Goal: Task Accomplishment & Management: Complete application form

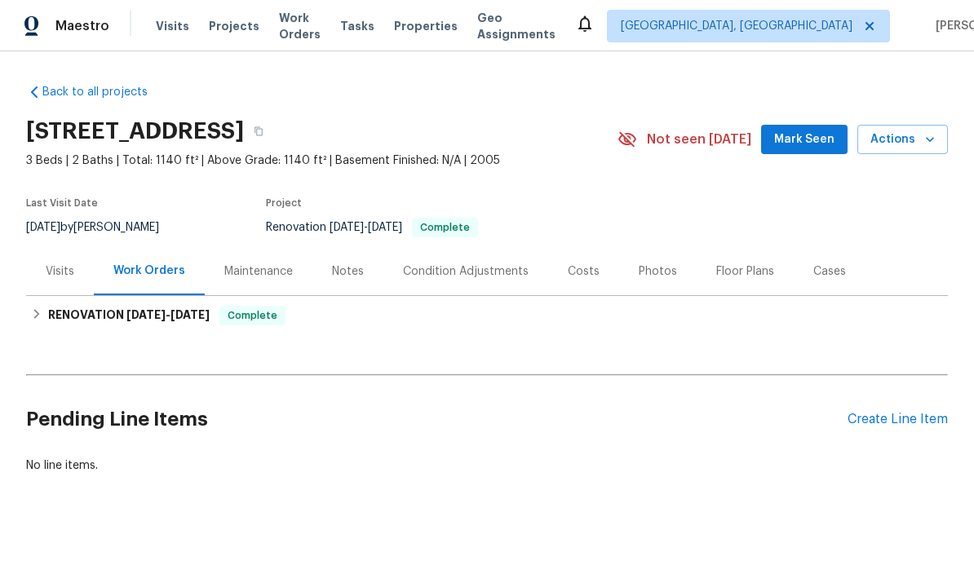
click at [906, 426] on div "Create Line Item" at bounding box center [897, 419] width 100 height 15
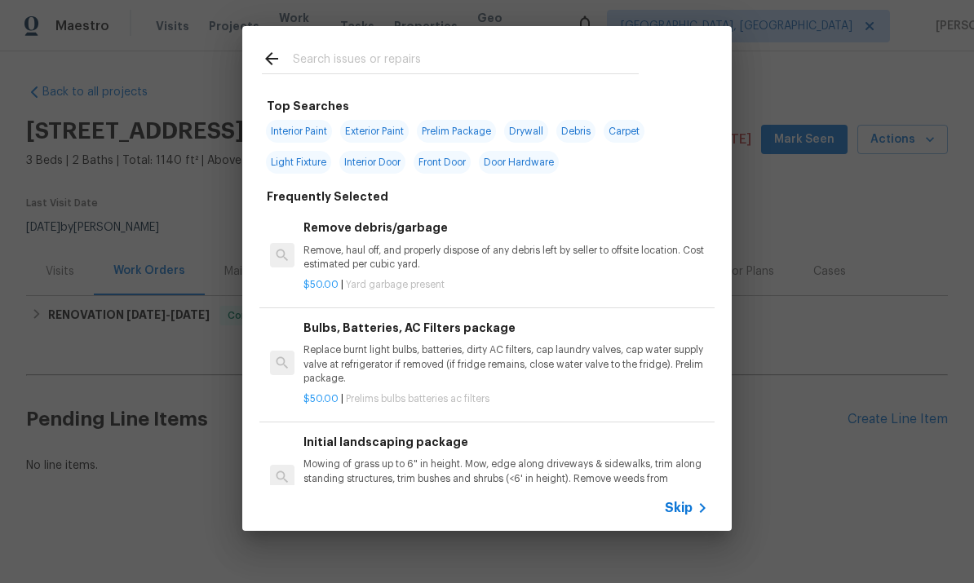
click at [462, 60] on input "text" at bounding box center [466, 61] width 346 height 24
type input "Press"
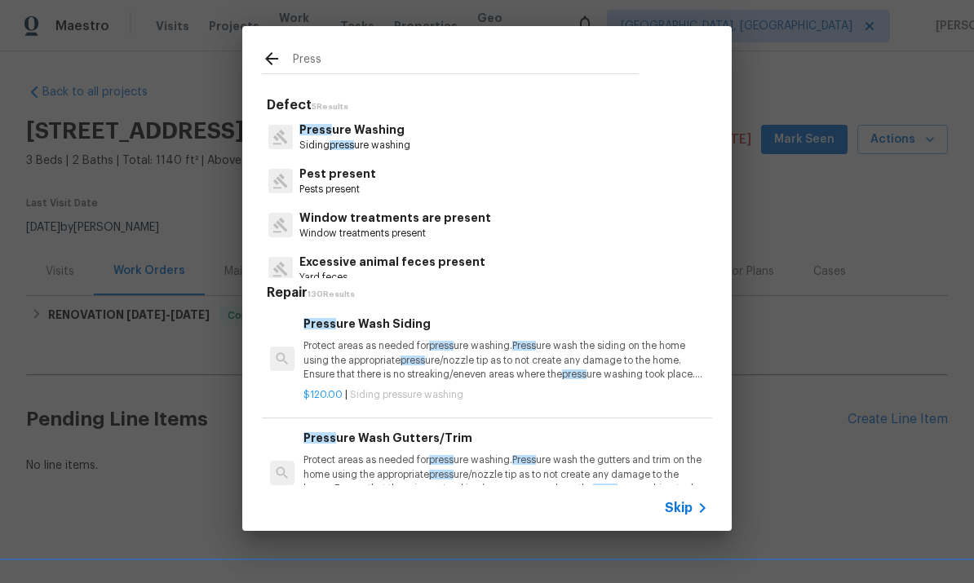
click at [410, 129] on p "Press ure Washing" at bounding box center [354, 129] width 111 height 17
click at [418, 285] on h5 "Repair 130 Results" at bounding box center [489, 293] width 445 height 17
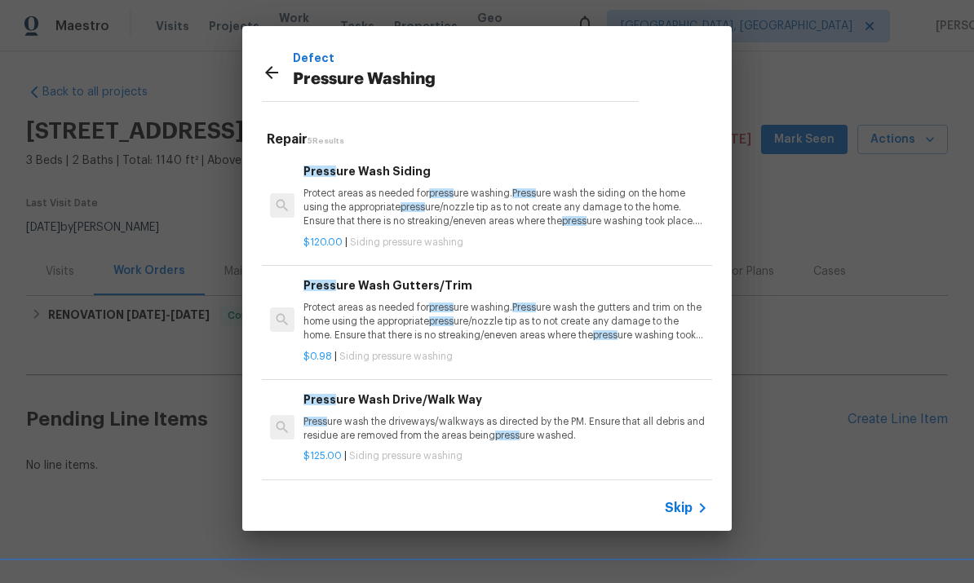
click at [589, 412] on div "Press ure Wash Drive/Walk Way Press ure wash the driveways/walkways as directed…" at bounding box center [505, 417] width 404 height 53
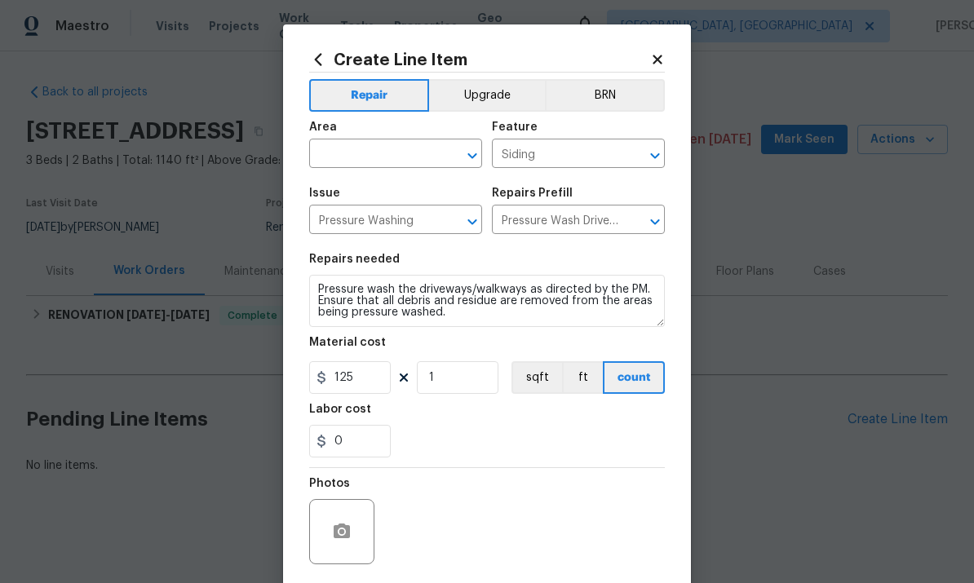
click at [406, 160] on input "text" at bounding box center [372, 155] width 127 height 25
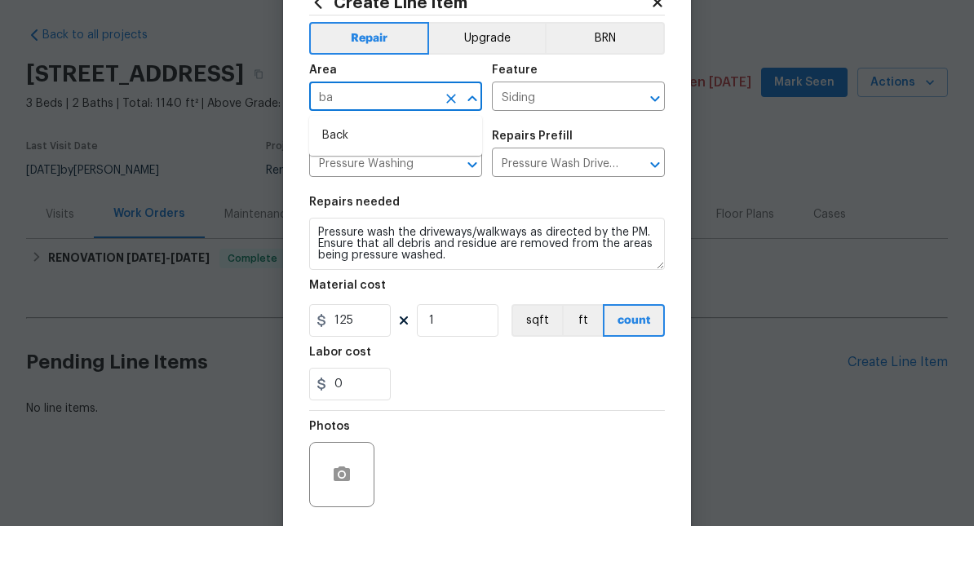
type input "b"
click at [406, 179] on li "Patio" at bounding box center [395, 192] width 173 height 27
type input "Patio"
click at [584, 143] on input "Siding" at bounding box center [555, 155] width 127 height 25
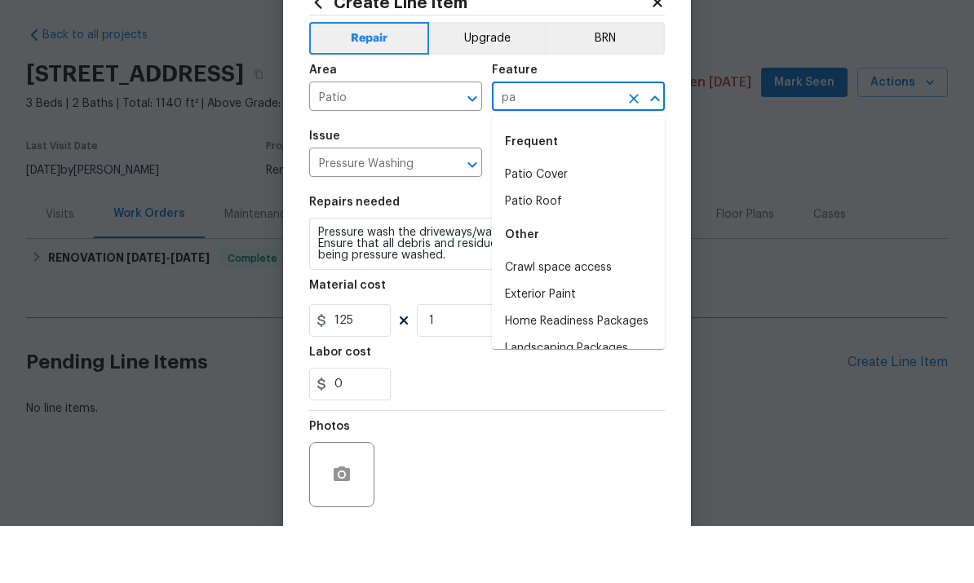
type input "pat"
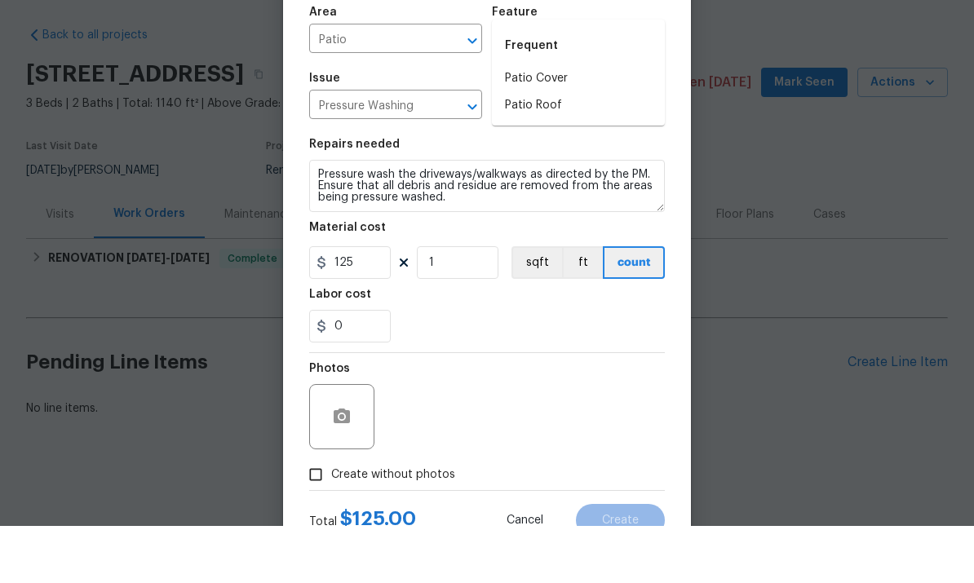
scroll to position [25, 0]
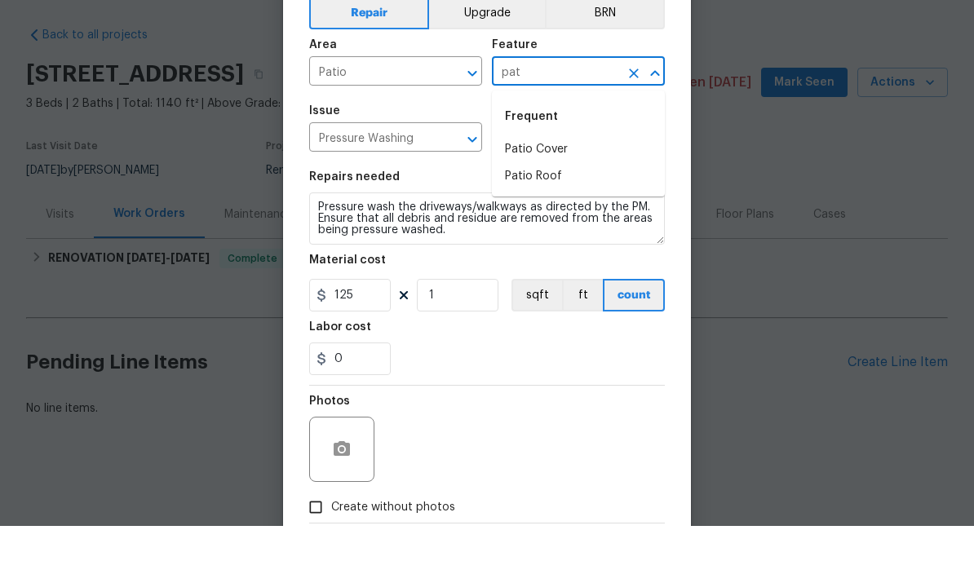
click at [635, 126] on icon "Clear" at bounding box center [634, 131] width 10 height 10
type input "c"
click at [459, 119] on button "Clear" at bounding box center [450, 130] width 23 height 23
type input "pav"
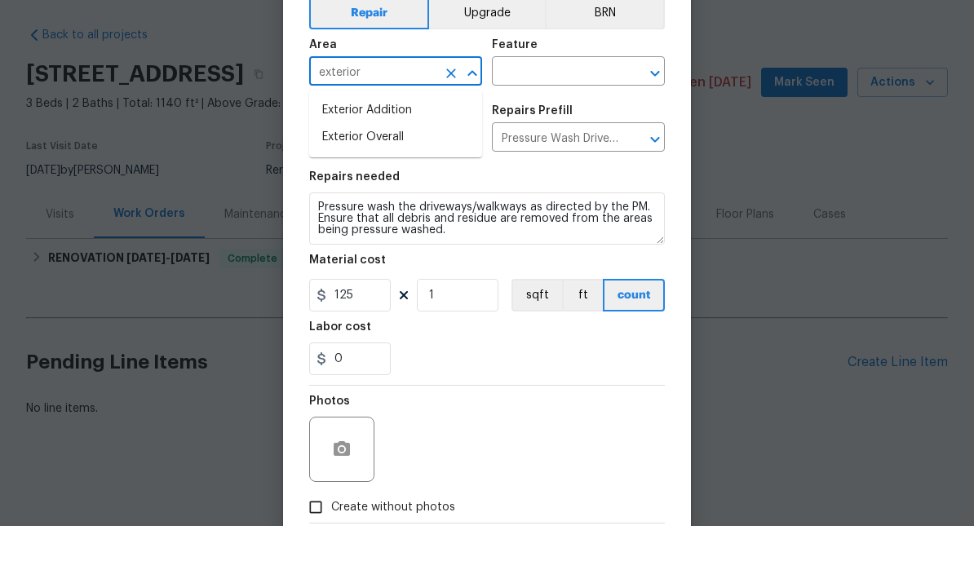
click at [416, 181] on li "Exterior Overall" at bounding box center [395, 194] width 173 height 27
type input "Exterior Overall"
click at [578, 117] on input "text" at bounding box center [555, 129] width 127 height 25
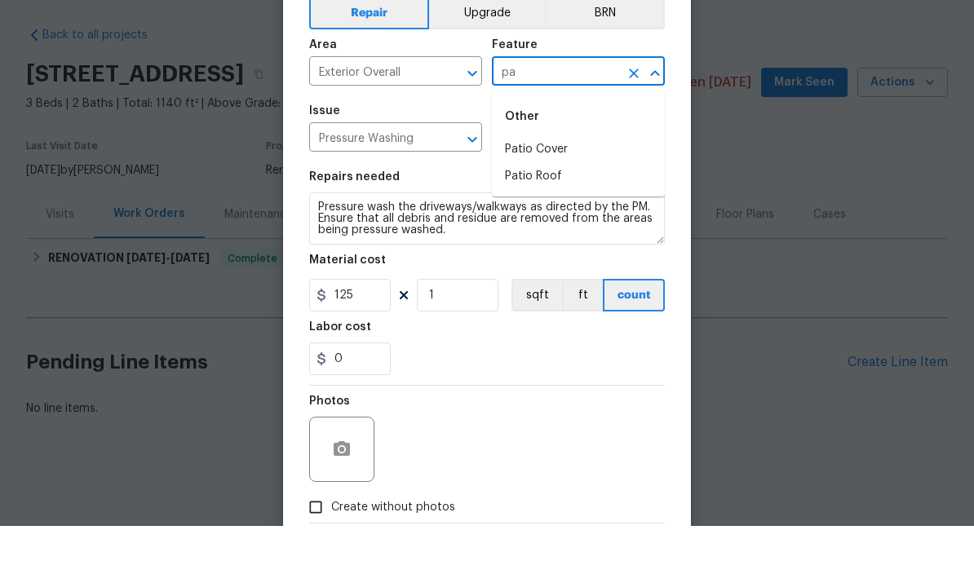
type input "p"
click at [579, 193] on li "Flatwork" at bounding box center [578, 206] width 173 height 27
type input "Flatwork"
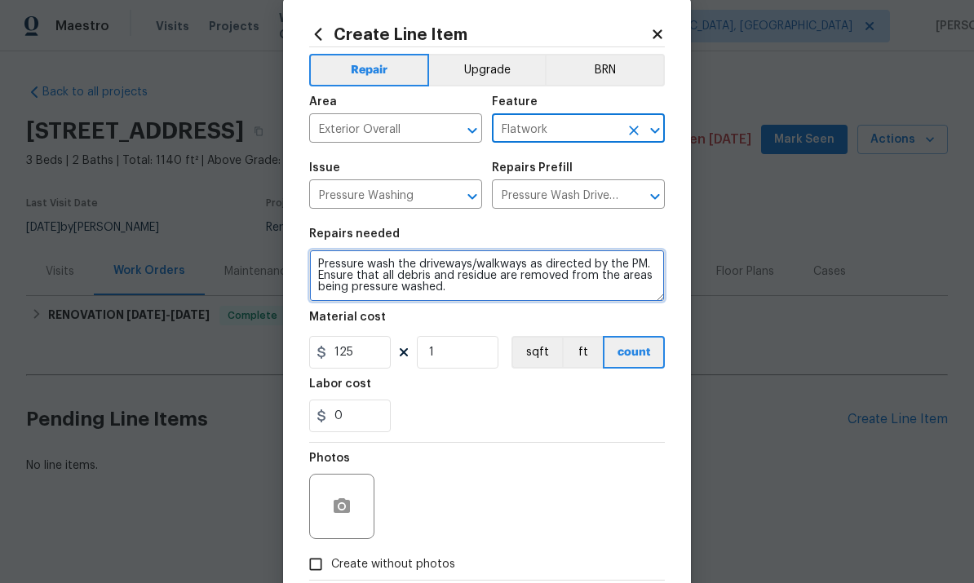
click at [525, 285] on textarea "Pressure wash the driveways/walkways as directed by the PM. Ensure that all deb…" at bounding box center [486, 275] width 355 height 52
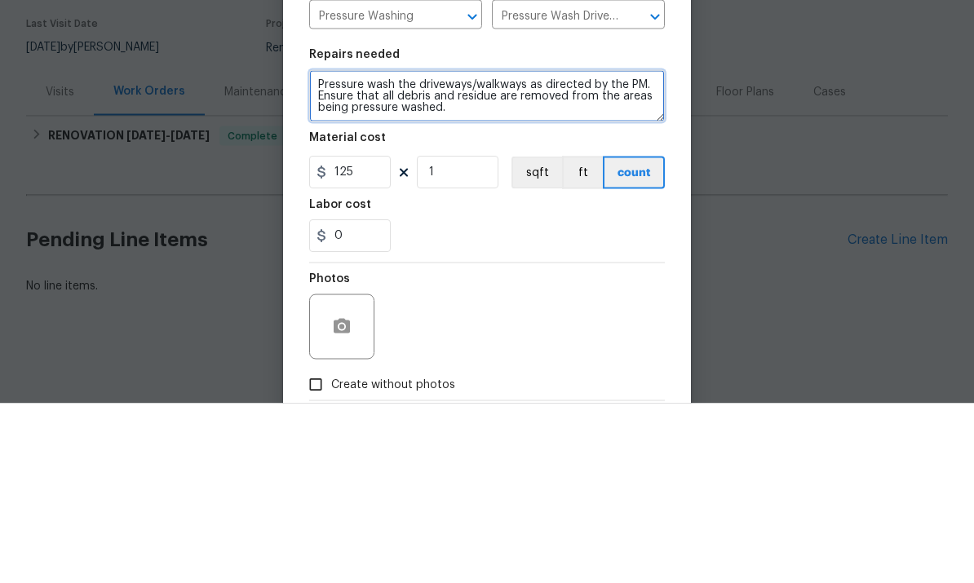
click at [506, 249] on textarea "Pressure wash the driveways/walkways as directed by the PM. Ensure that all deb…" at bounding box center [486, 275] width 355 height 52
click at [500, 249] on textarea "Pressure wash the driveways/walkways as directed by the PM. Ensure that all deb…" at bounding box center [486, 275] width 355 height 52
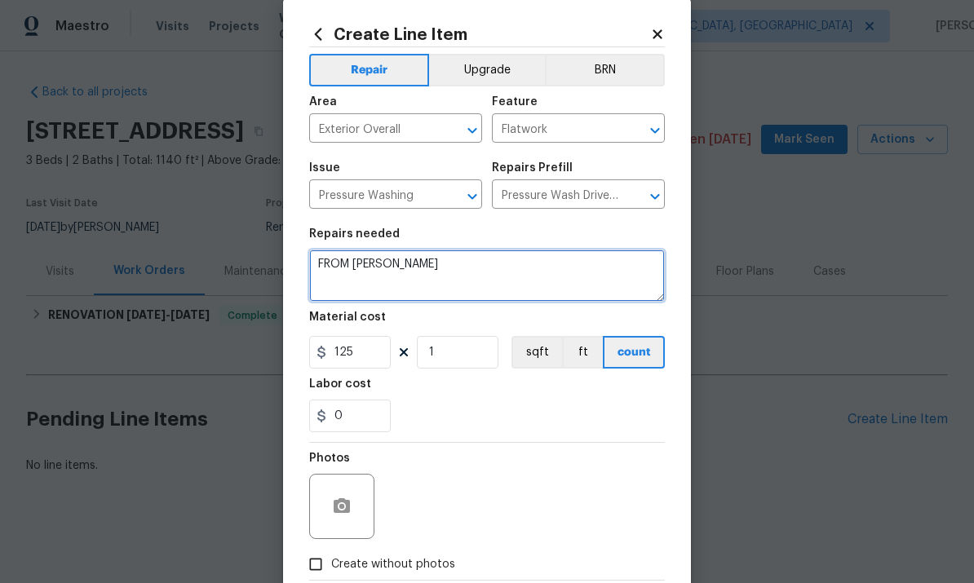
click at [547, 286] on textarea "FROM PAUL" at bounding box center [486, 275] width 355 height 52
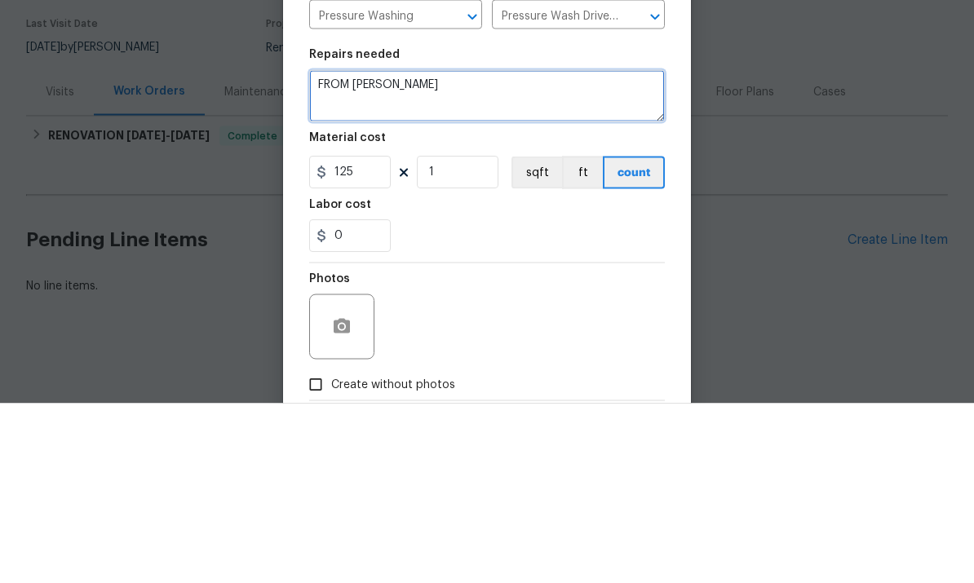
click at [530, 249] on textarea "FROM PAUL" at bounding box center [486, 275] width 355 height 52
paste textarea "- spray all weeds on back patio with weed killer. Pressure wash all pavers and …"
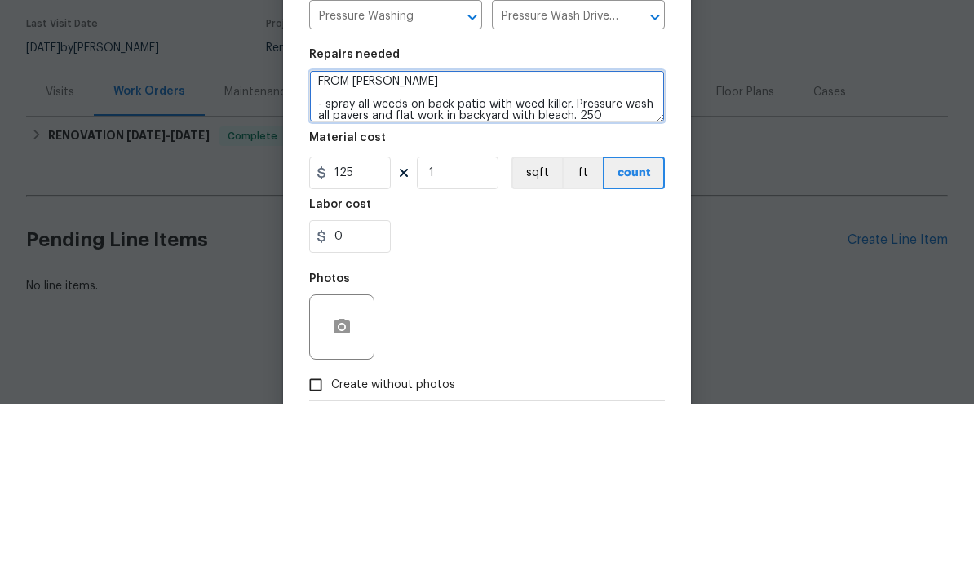
type textarea "FROM PAUL - spray all weeds on back patio with weed killer. Pressure wash all p…"
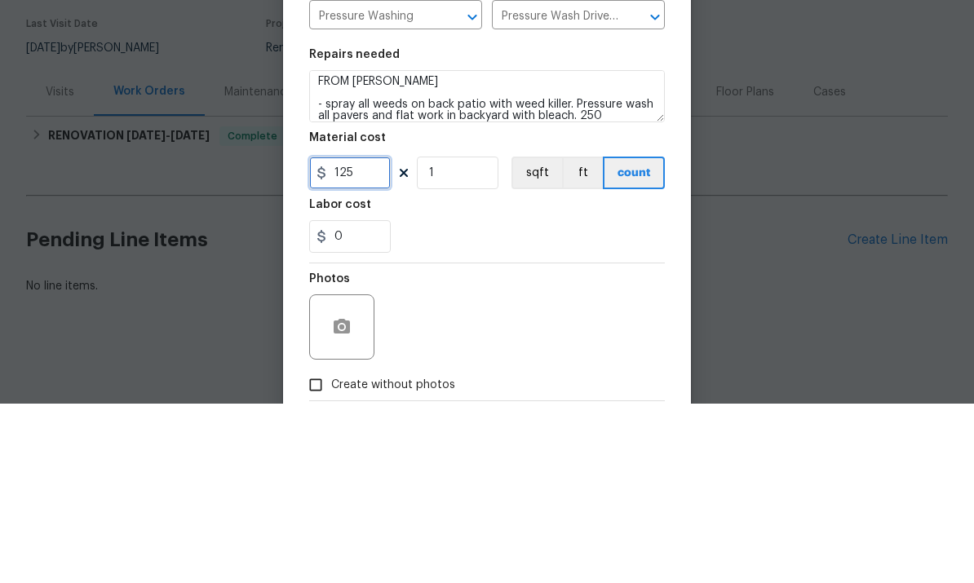
click at [347, 336] on input "125" at bounding box center [350, 352] width 82 height 33
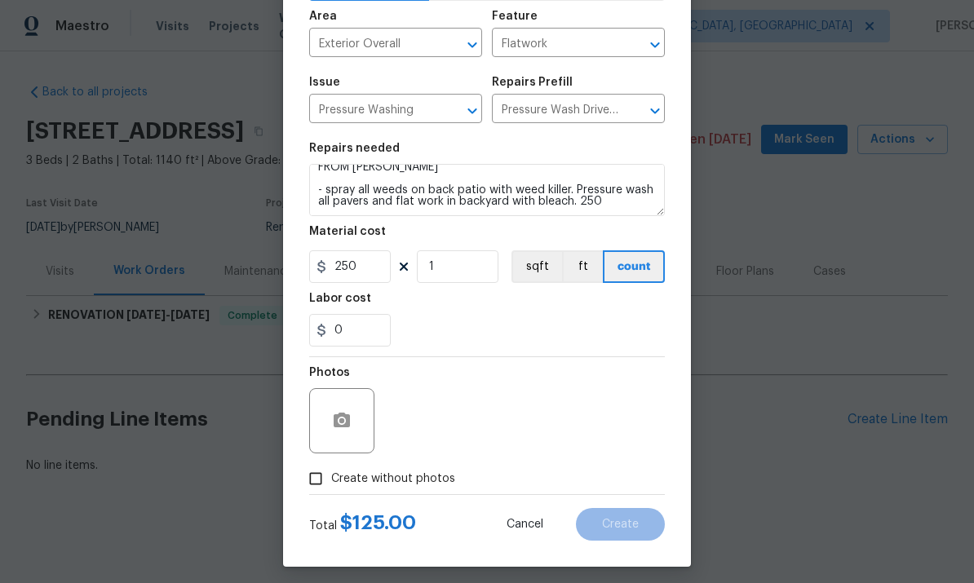
scroll to position [11, 0]
type input "250"
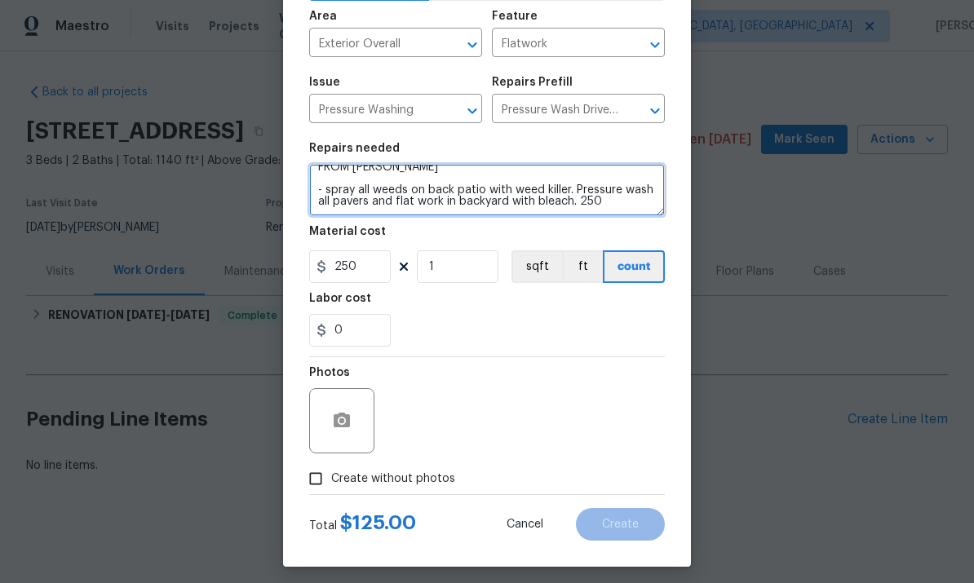
click at [626, 209] on textarea "FROM PAUL - spray all weeds on back patio with weed killer. Pressure wash all p…" at bounding box center [486, 190] width 355 height 52
type textarea "FROM [PERSON_NAME] - spray all weeds on back patio with weed killer. Pressure w…"
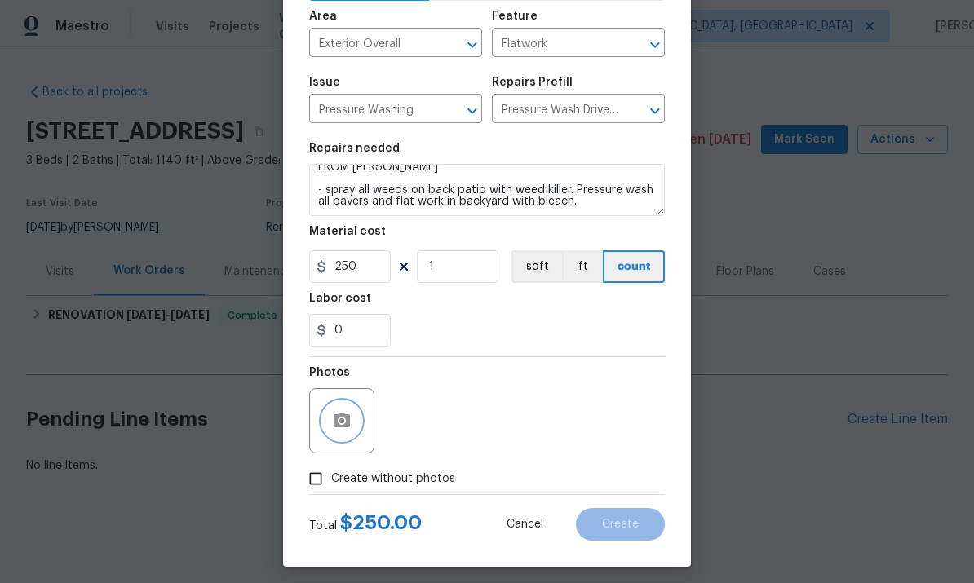
click at [339, 434] on button "button" at bounding box center [341, 420] width 39 height 39
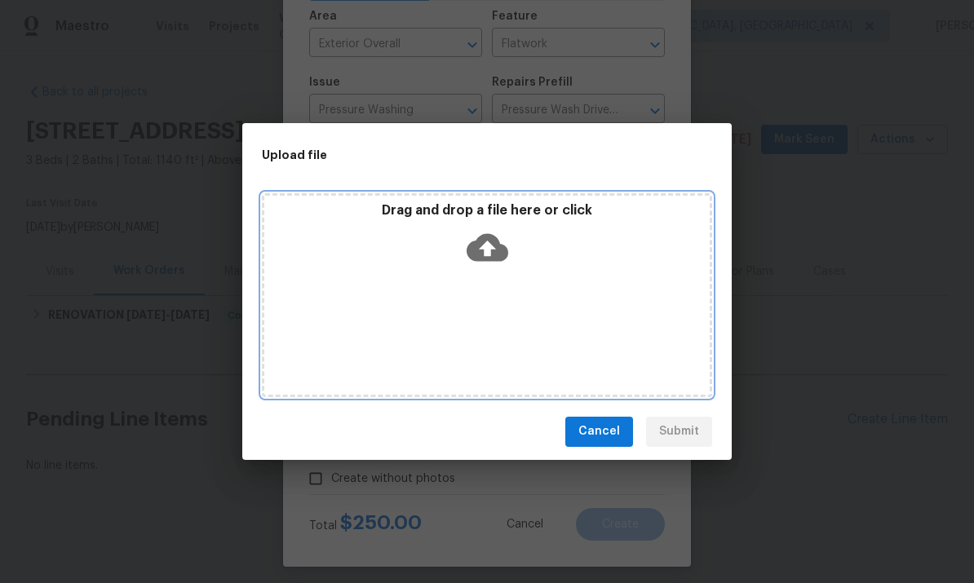
click at [498, 263] on icon at bounding box center [487, 248] width 42 height 42
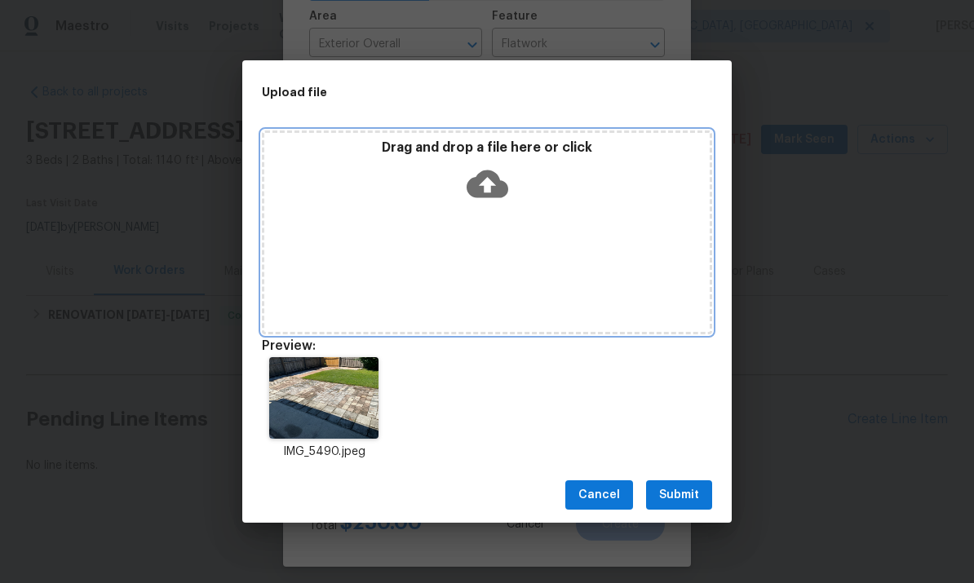
click at [496, 209] on div "Drag and drop a file here or click" at bounding box center [486, 174] width 445 height 70
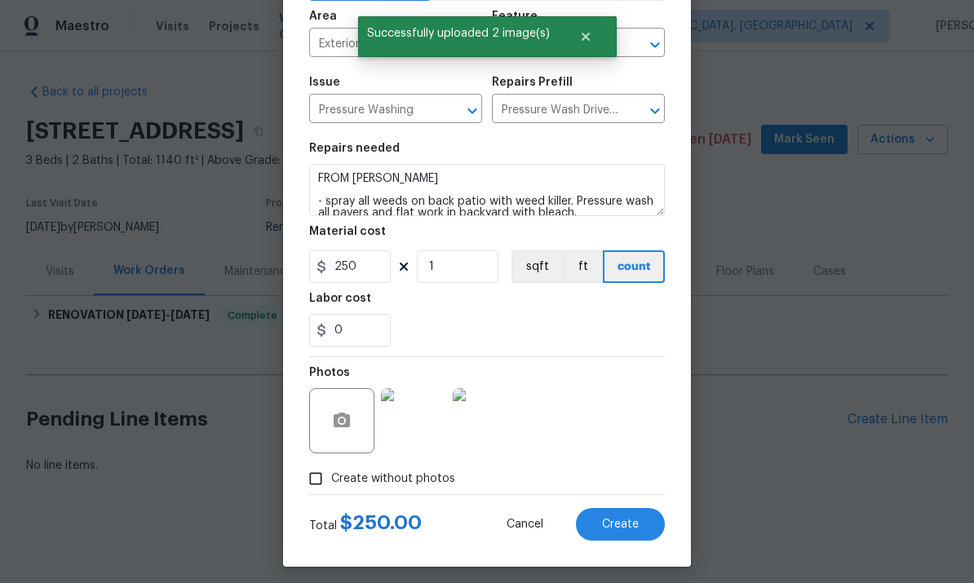
scroll to position [11, 0]
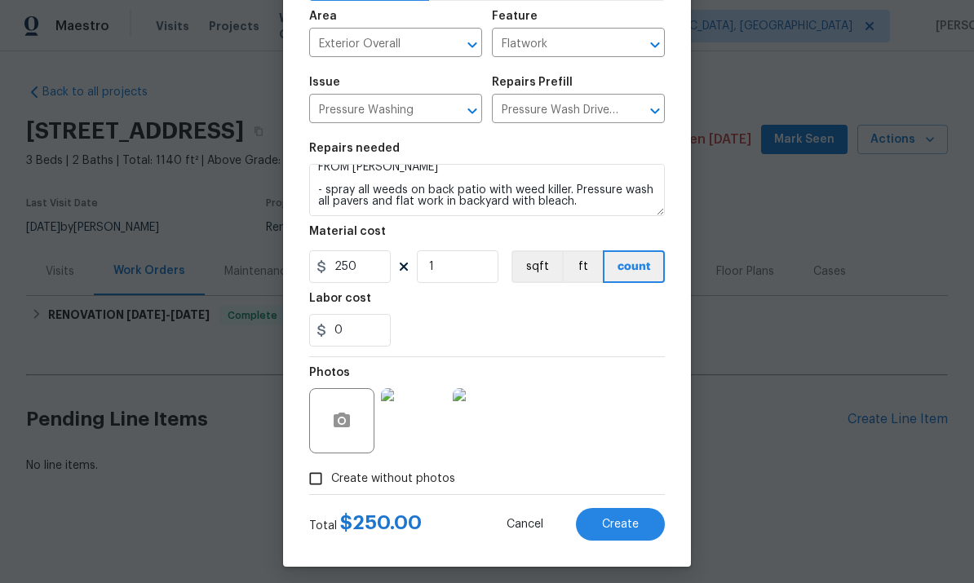
click at [632, 528] on span "Create" at bounding box center [620, 525] width 37 height 12
type input "0"
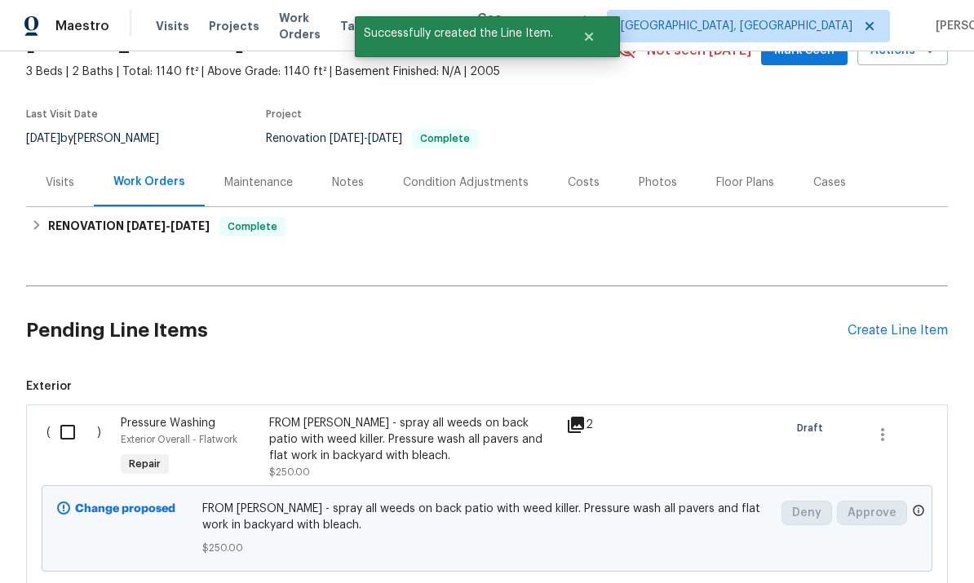
scroll to position [94, 0]
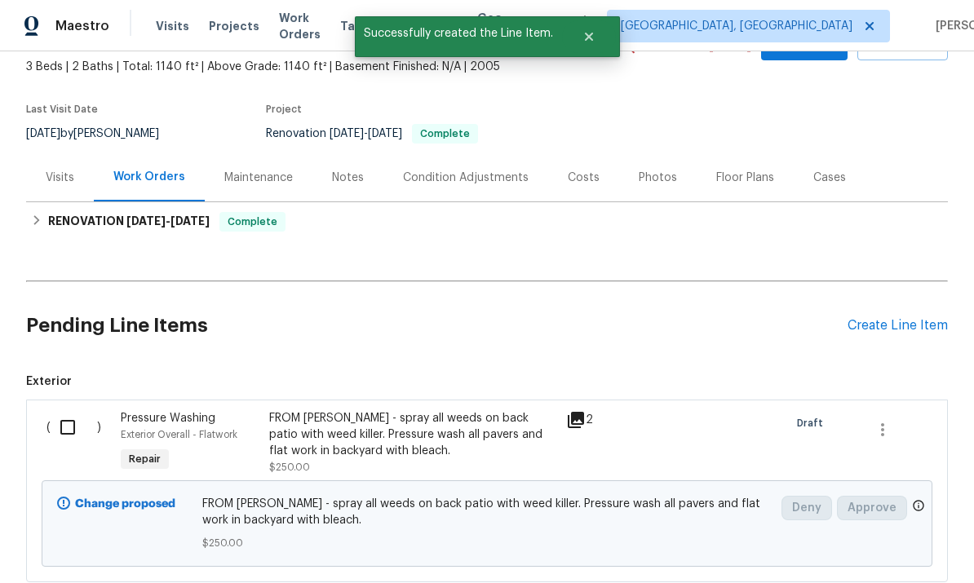
click at [65, 430] on input "checkbox" at bounding box center [74, 427] width 46 height 34
checkbox input "true"
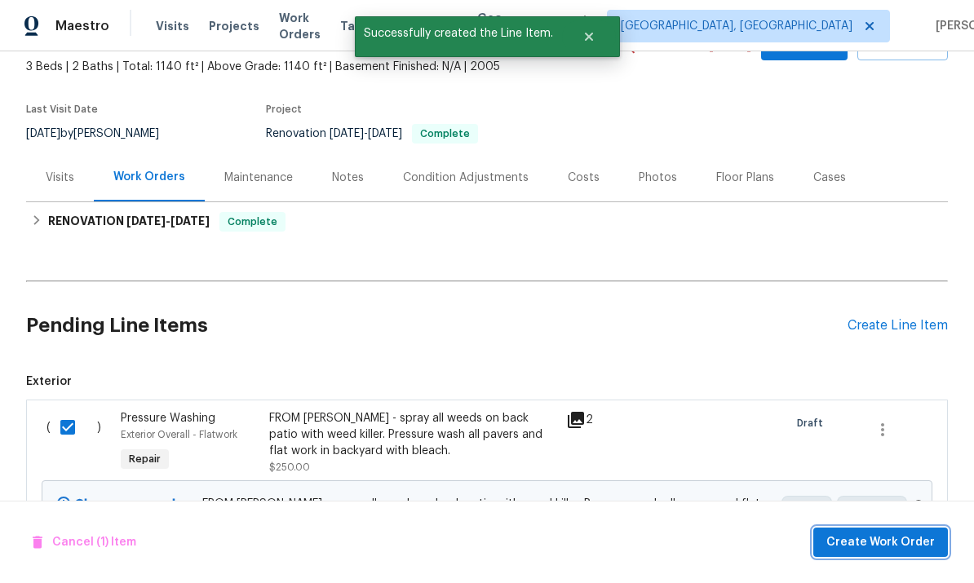
click at [906, 536] on span "Create Work Order" at bounding box center [880, 542] width 108 height 20
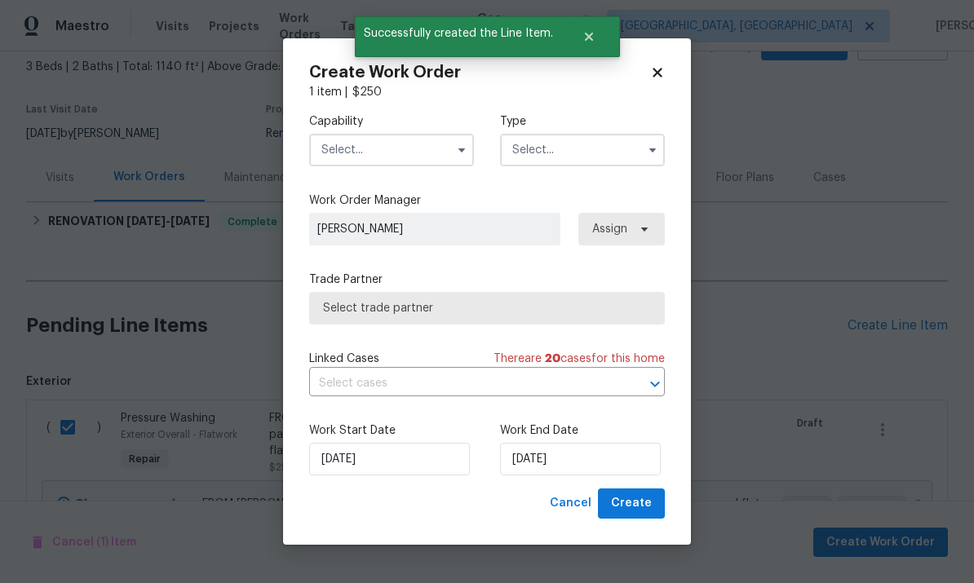
click at [400, 142] on input "text" at bounding box center [391, 150] width 165 height 33
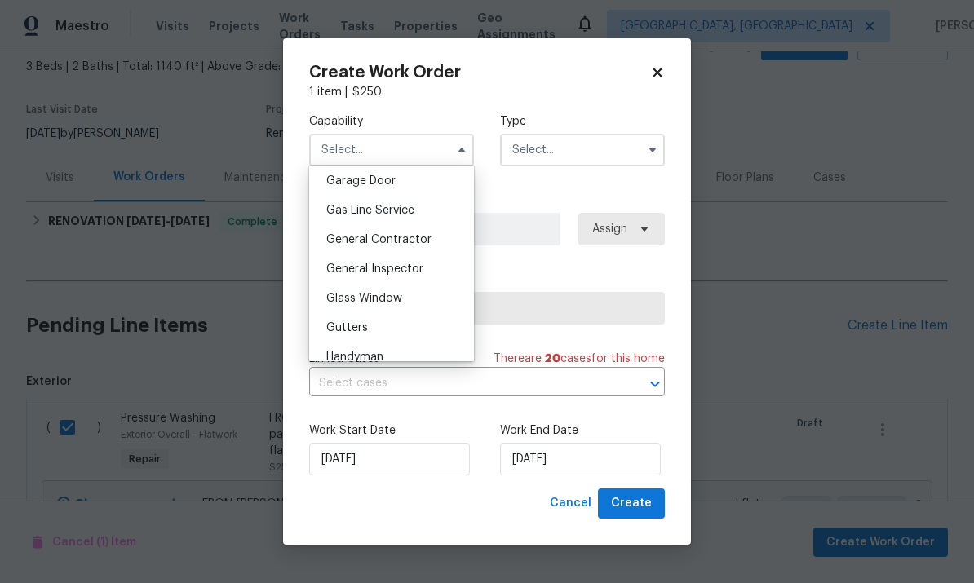
scroll to position [726, 0]
click at [413, 229] on div "General Contractor" at bounding box center [391, 237] width 157 height 29
type input "General Contractor"
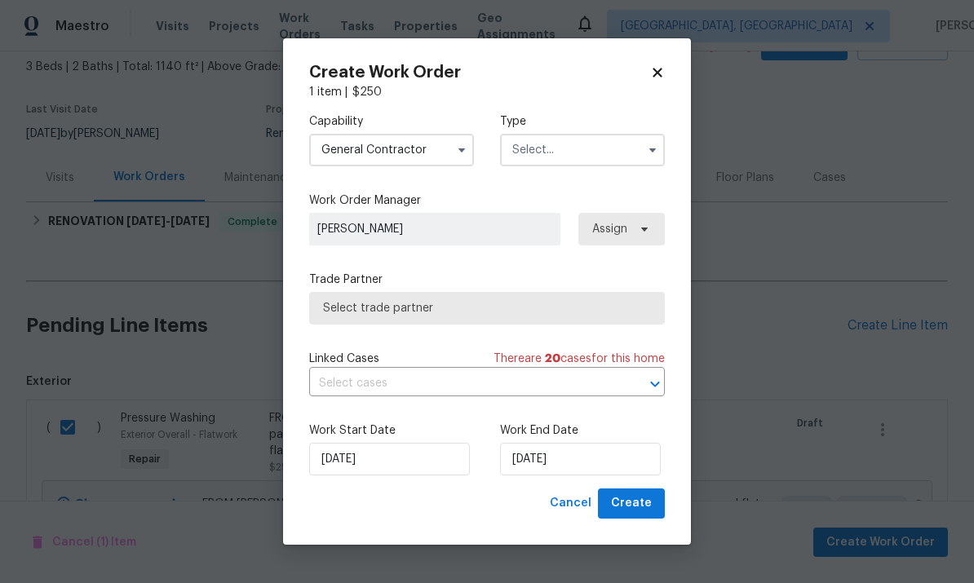
click at [595, 151] on input "text" at bounding box center [582, 150] width 165 height 33
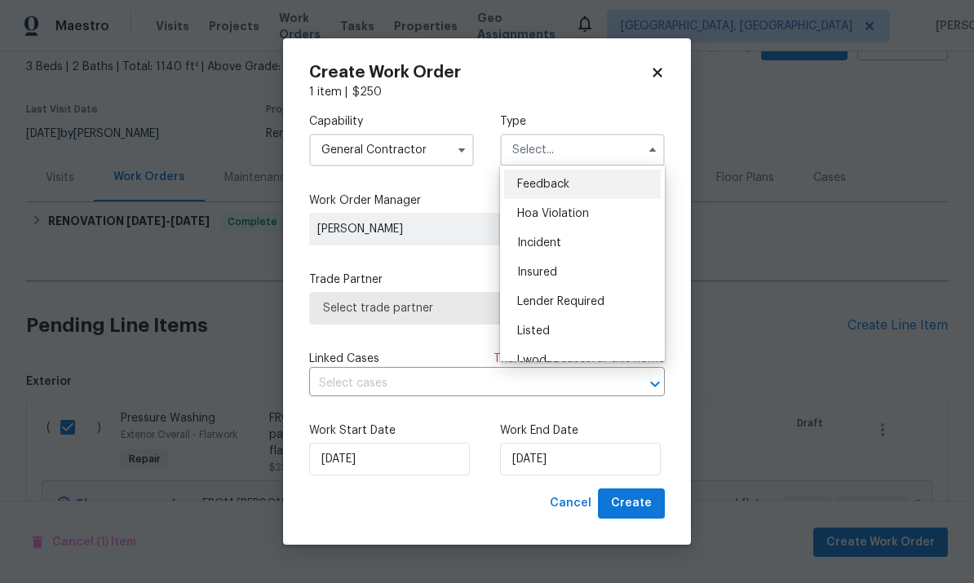
click at [588, 336] on div "Listed" at bounding box center [582, 330] width 157 height 29
type input "Listed"
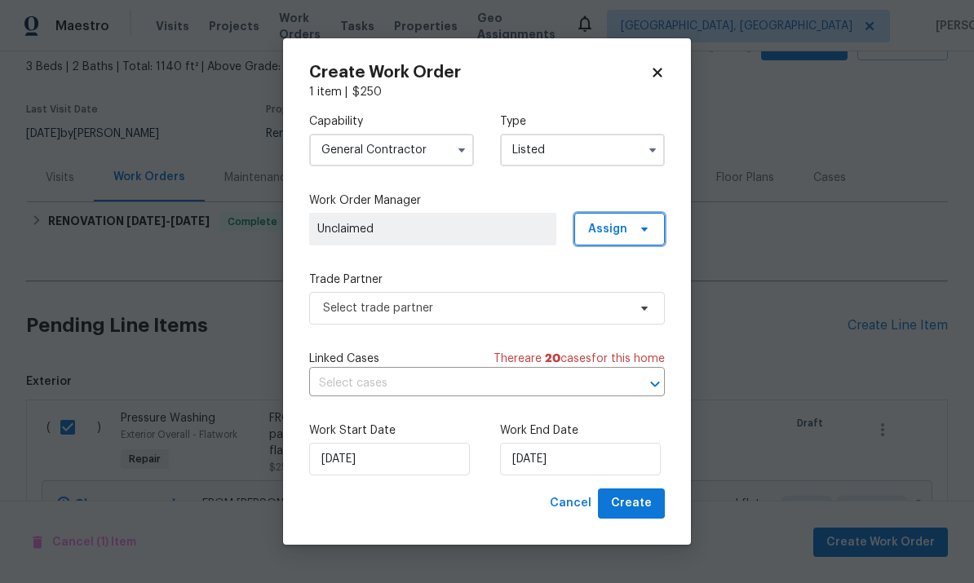
click at [650, 230] on icon at bounding box center [644, 229] width 13 height 13
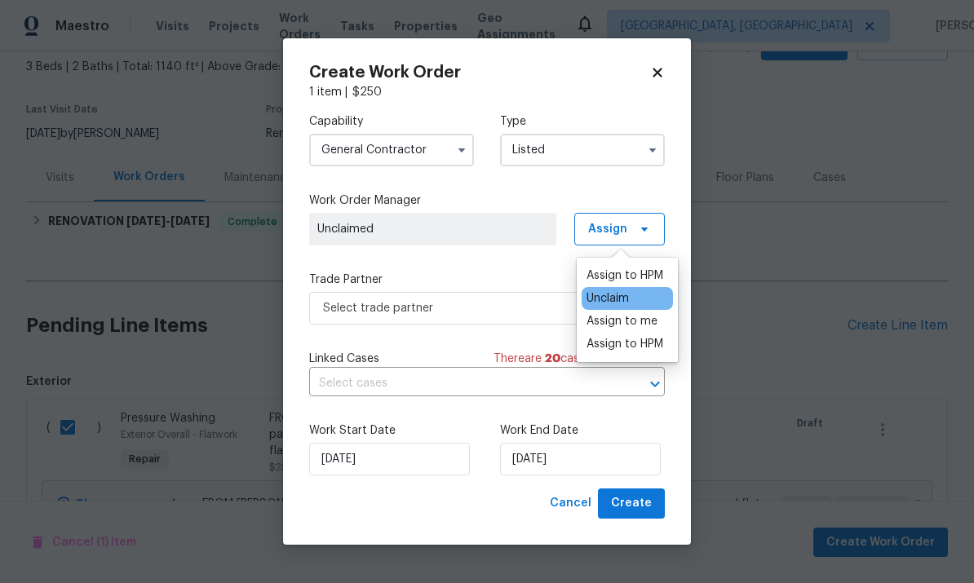
click at [648, 268] on div "Assign to HPM" at bounding box center [624, 275] width 77 height 16
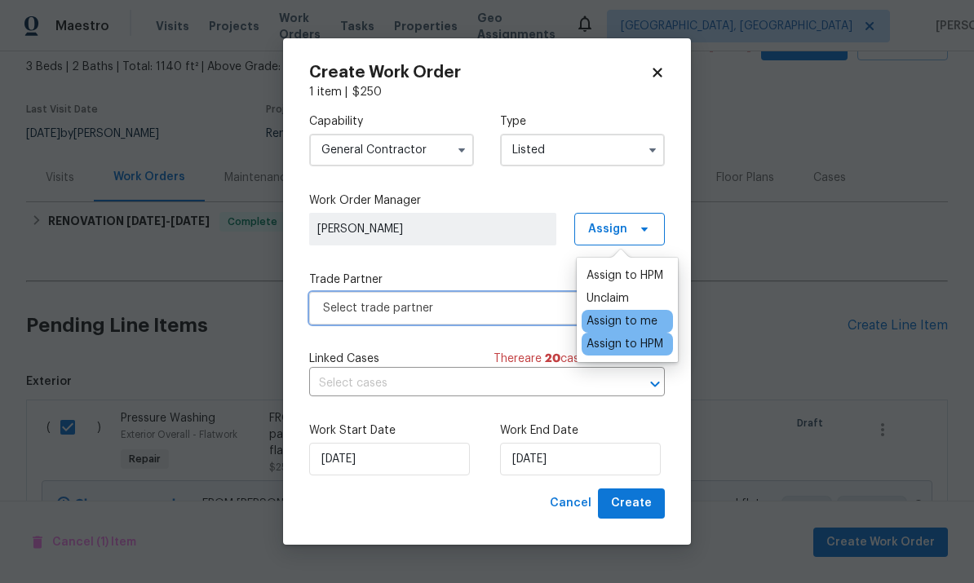
click at [493, 310] on span "Select trade partner" at bounding box center [475, 308] width 304 height 16
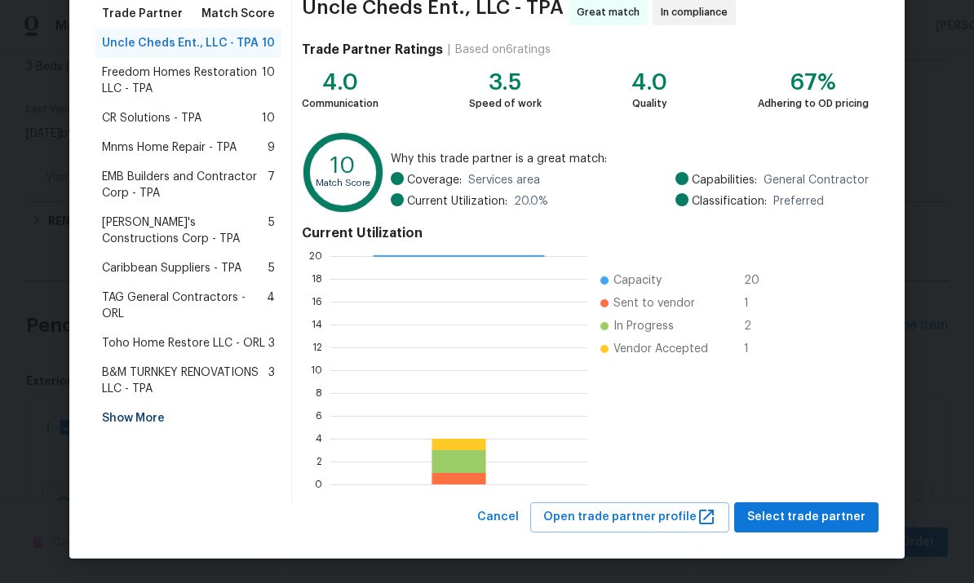
scroll to position [136, 0]
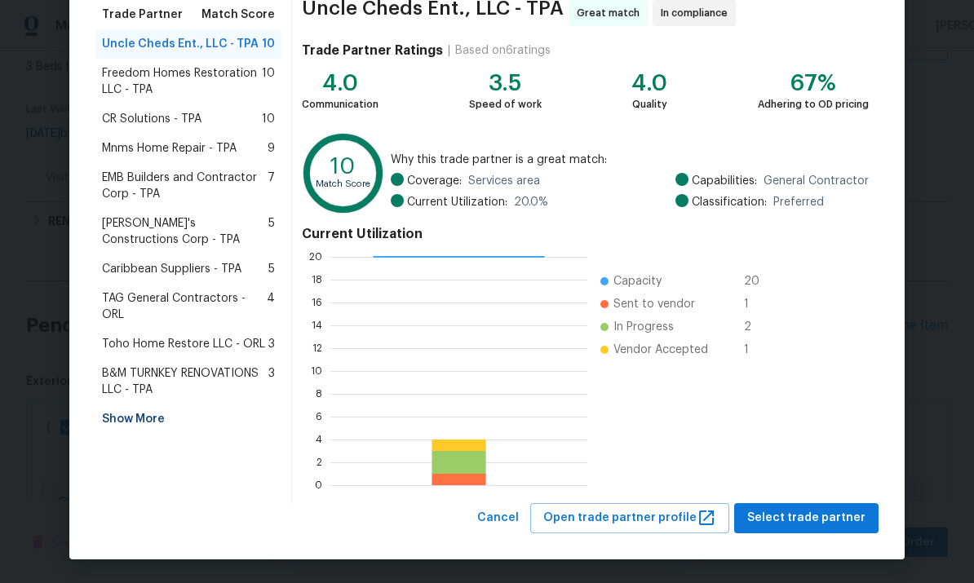
click at [142, 404] on div "Show More" at bounding box center [188, 418] width 186 height 29
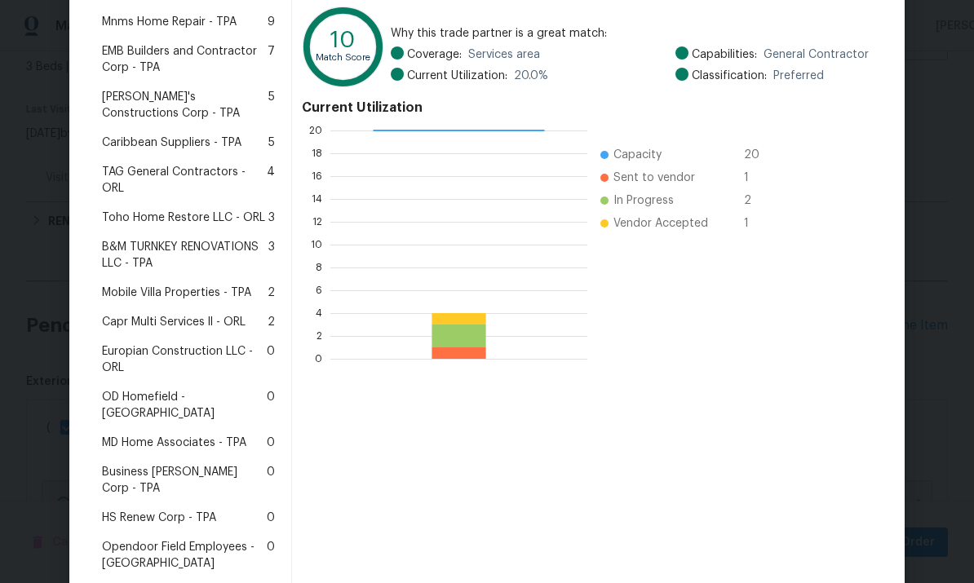
scroll to position [261, 0]
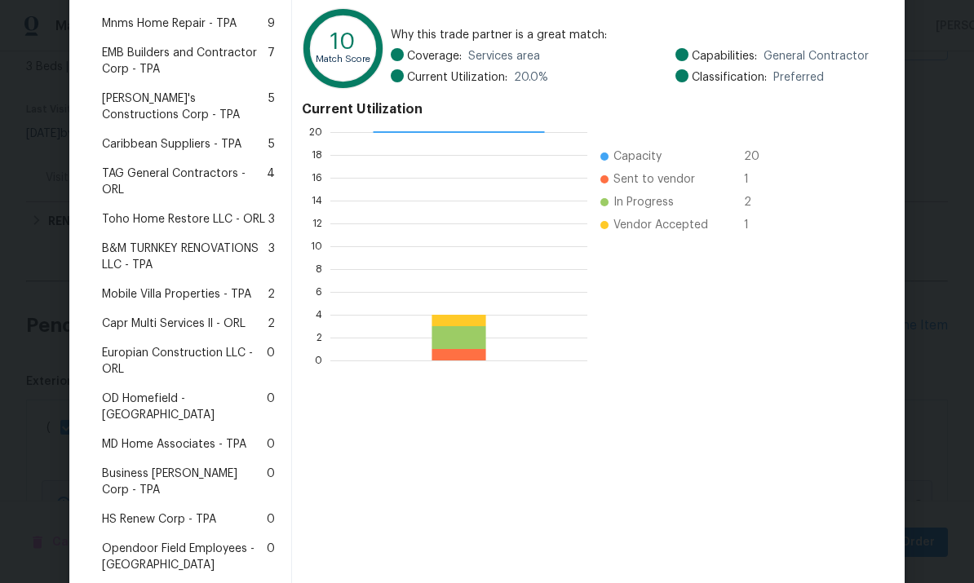
click at [183, 286] on span "Mobile Villa Properties - TPA" at bounding box center [176, 294] width 149 height 16
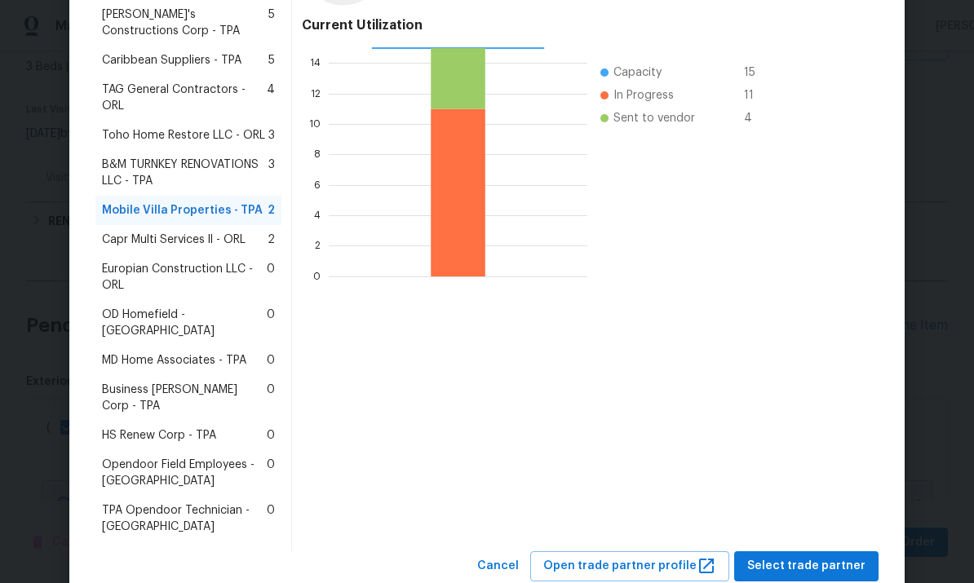
scroll to position [344, 0]
click at [835, 552] on button "Select trade partner" at bounding box center [806, 567] width 144 height 30
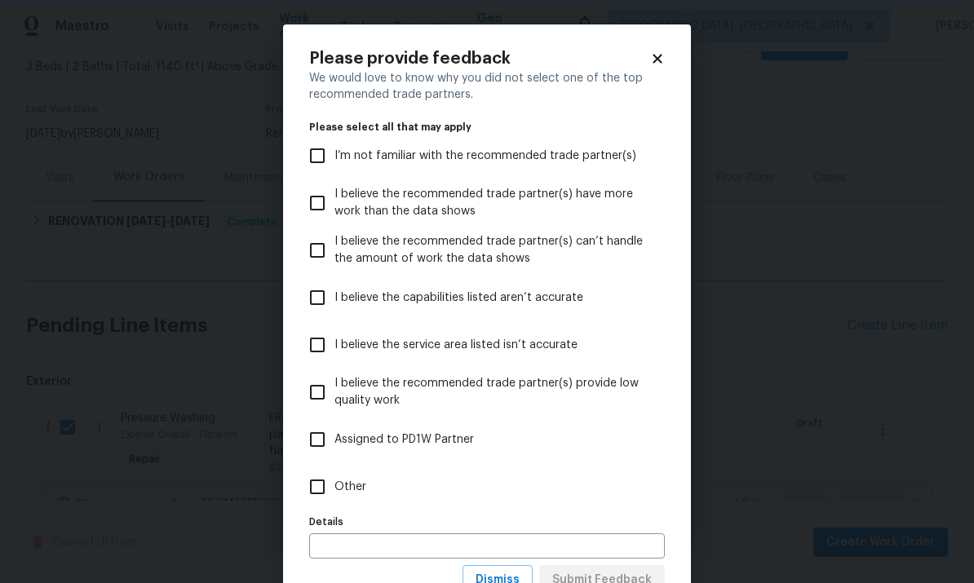
scroll to position [0, 0]
click at [475, 381] on span "I believe the recommended trade partner(s) provide low quality work" at bounding box center [492, 392] width 317 height 34
click at [334, 381] on input "I believe the recommended trade partner(s) provide low quality work" at bounding box center [317, 392] width 34 height 34
checkbox input "true"
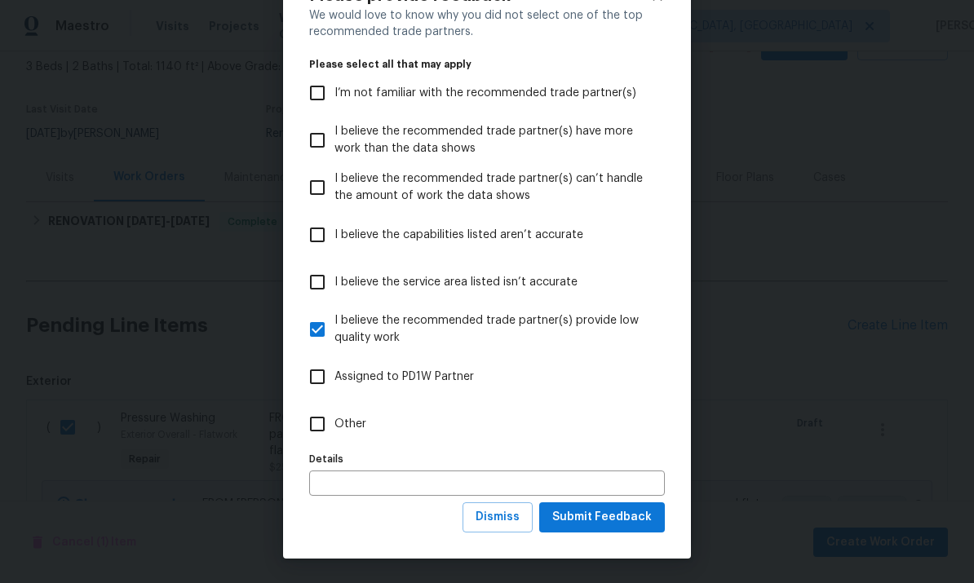
scroll to position [64, 0]
click at [626, 524] on span "Submit Feedback" at bounding box center [601, 517] width 99 height 20
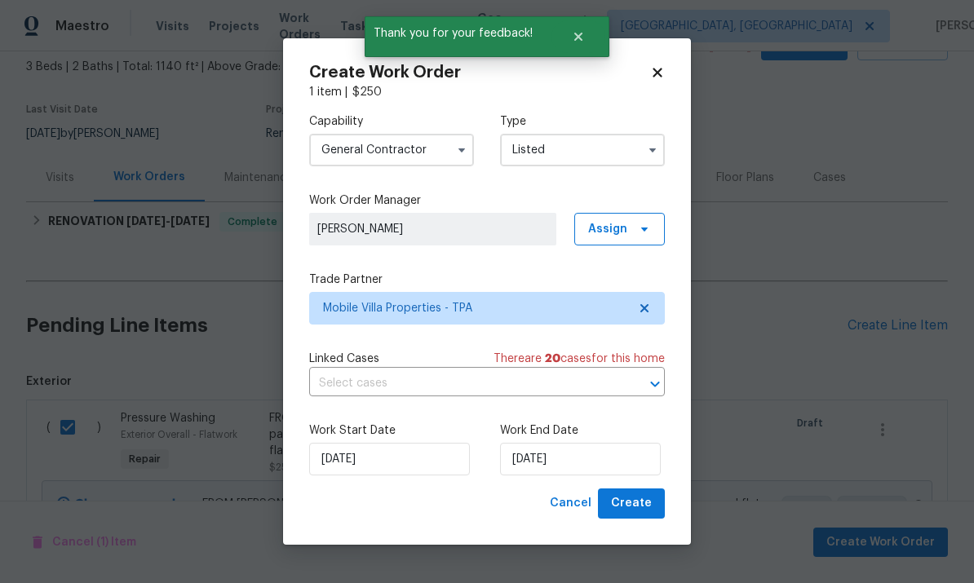
scroll to position [0, 0]
click at [648, 501] on span "Create" at bounding box center [631, 503] width 41 height 20
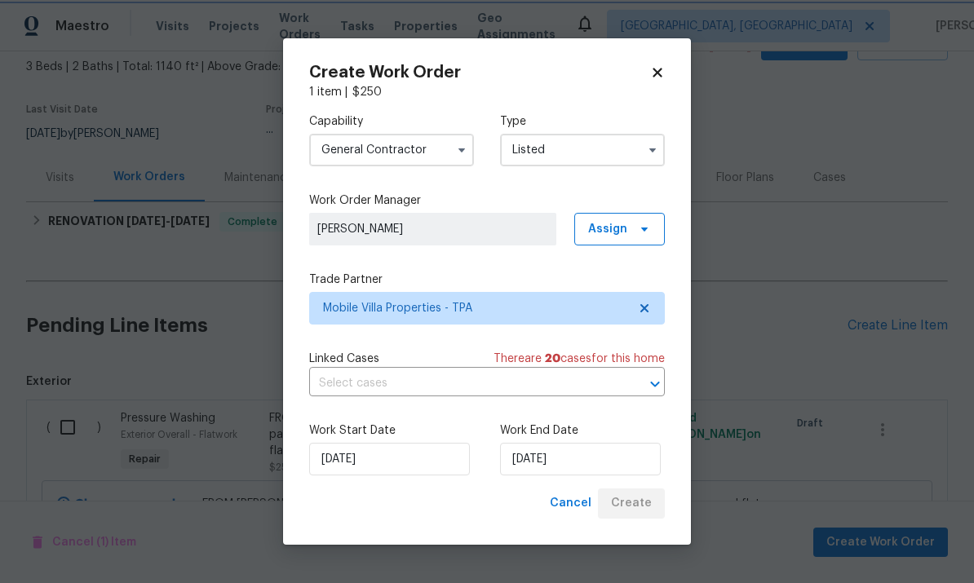
checkbox input "false"
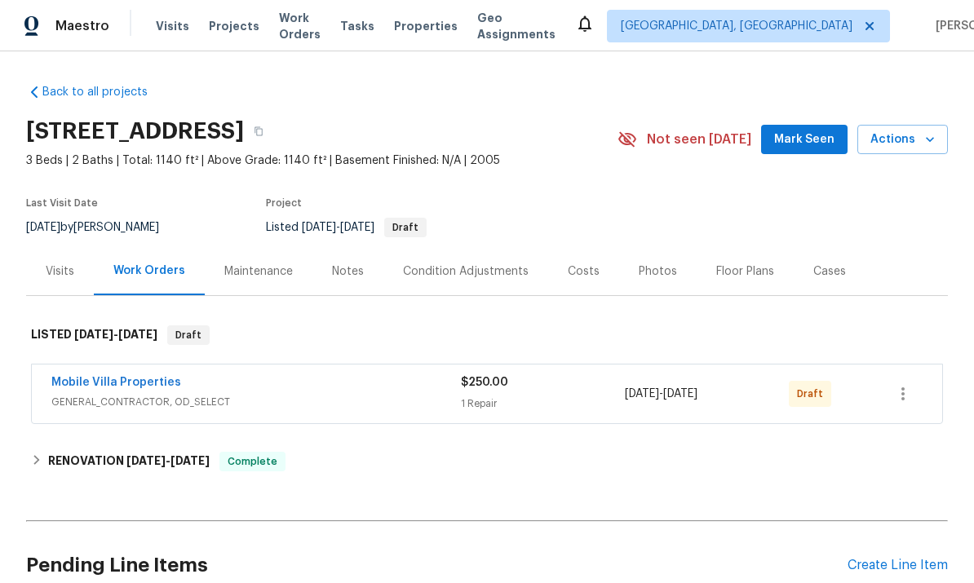
click at [126, 382] on link "Mobile Villa Properties" at bounding box center [116, 382] width 130 height 11
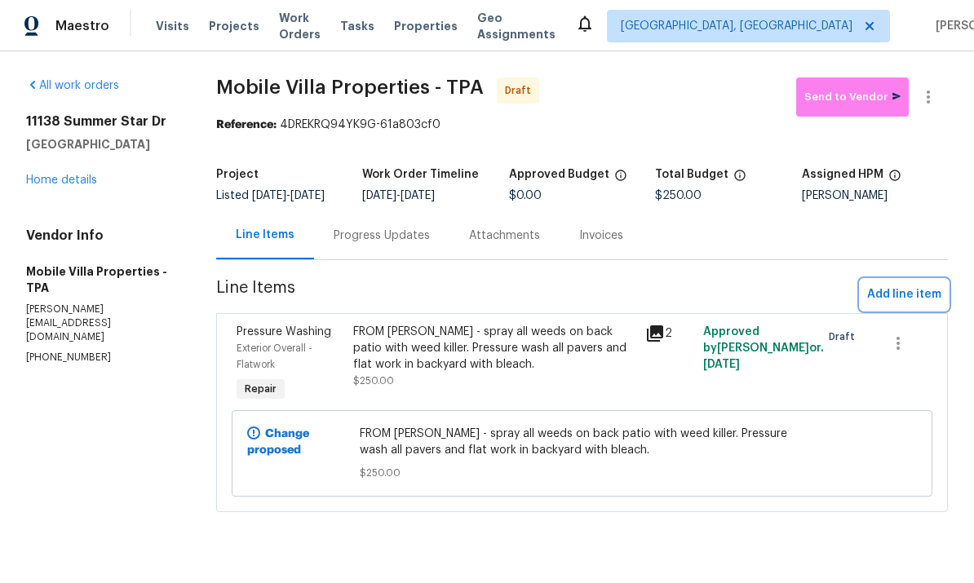
click at [921, 303] on span "Add line item" at bounding box center [904, 295] width 74 height 20
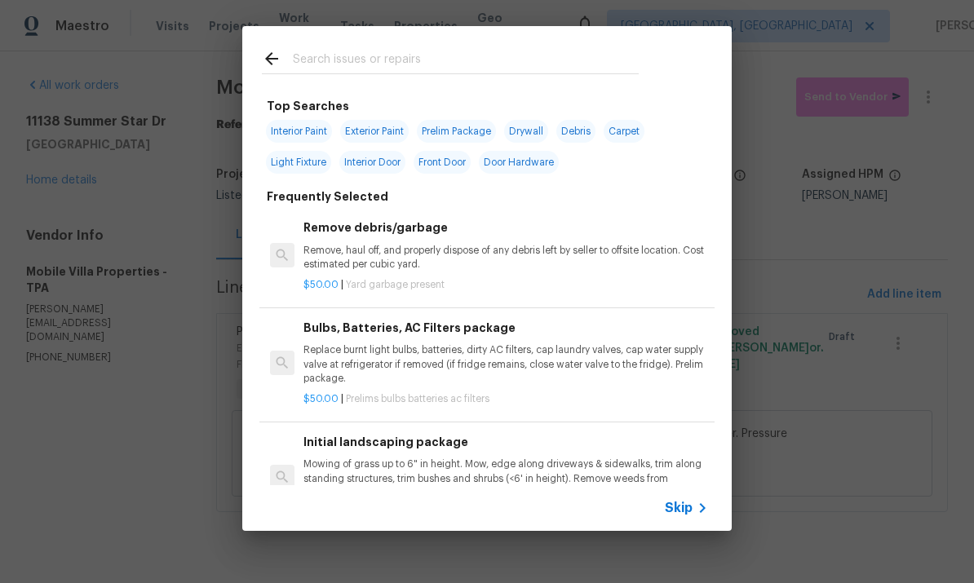
click at [446, 63] on input "text" at bounding box center [466, 61] width 346 height 24
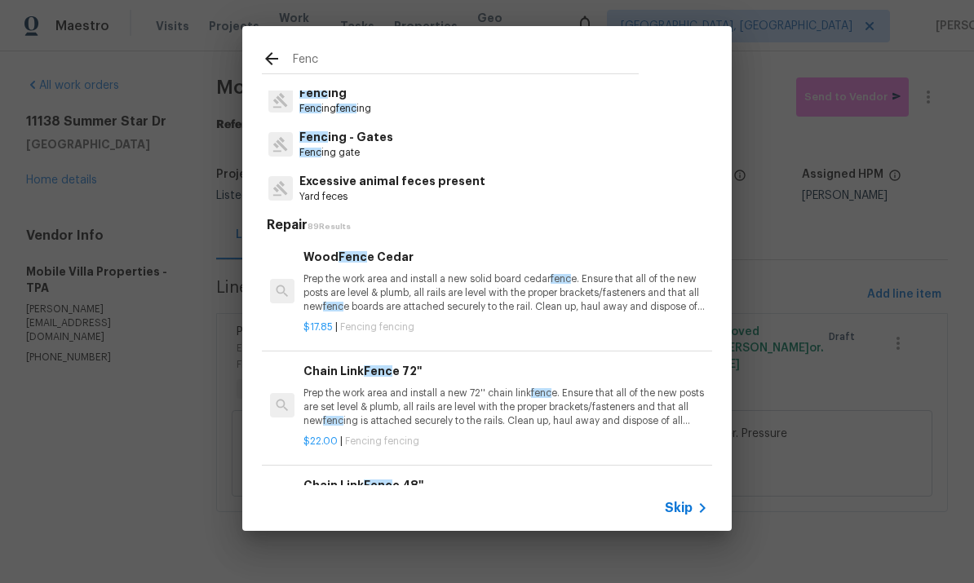
scroll to position [36, 0]
type input "Fenc"
click at [426, 96] on div "Fenc ing Fenc ing fenc ing" at bounding box center [487, 101] width 450 height 44
click at [371, 95] on p "Fenc ing" at bounding box center [335, 94] width 72 height 17
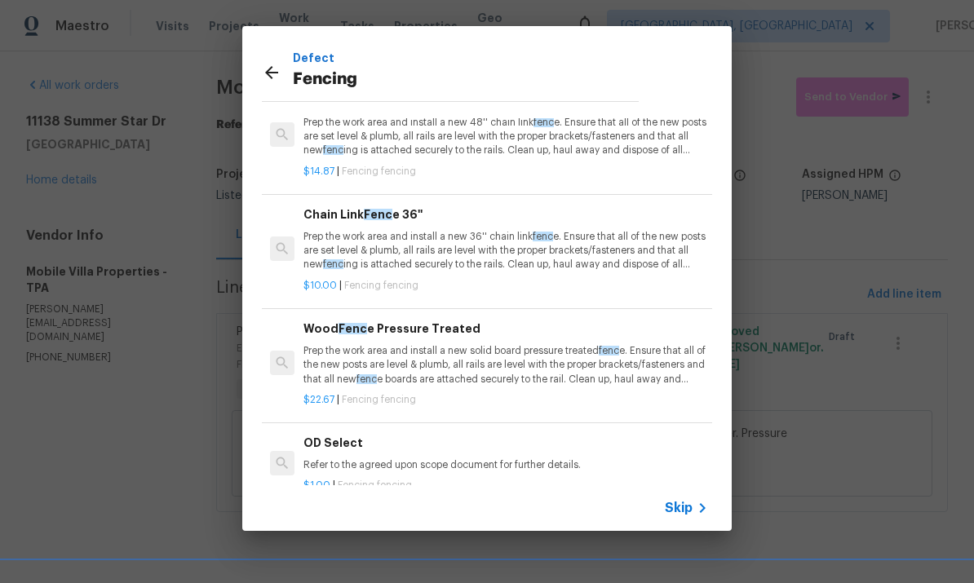
scroll to position [268, 0]
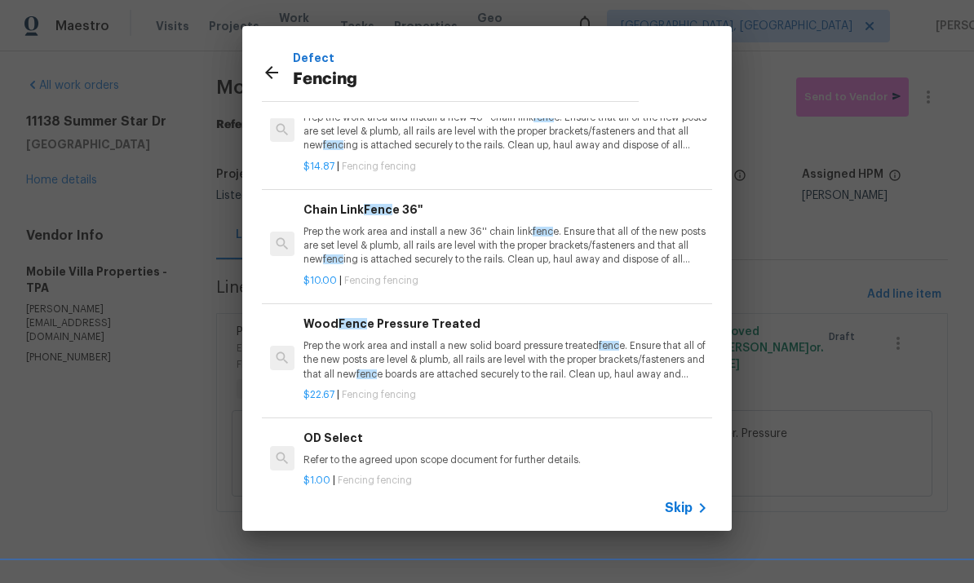
click at [516, 355] on p "Prep the work area and install a new solid board pressure treated fenc e. Ensur…" at bounding box center [505, 360] width 404 height 42
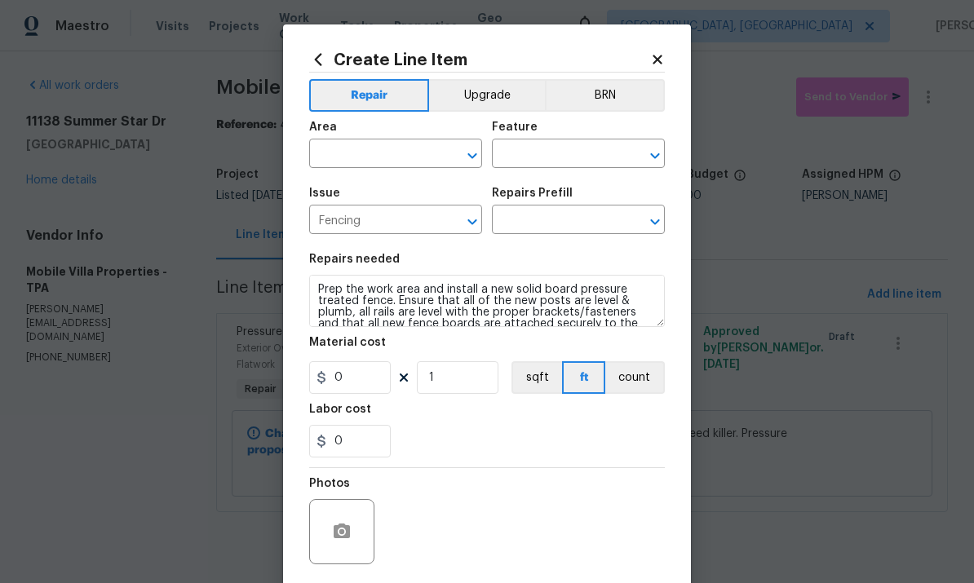
type input "Wood Fence Pressure Treated $22.67"
type input "22.67"
click at [383, 152] on input "text" at bounding box center [372, 155] width 127 height 25
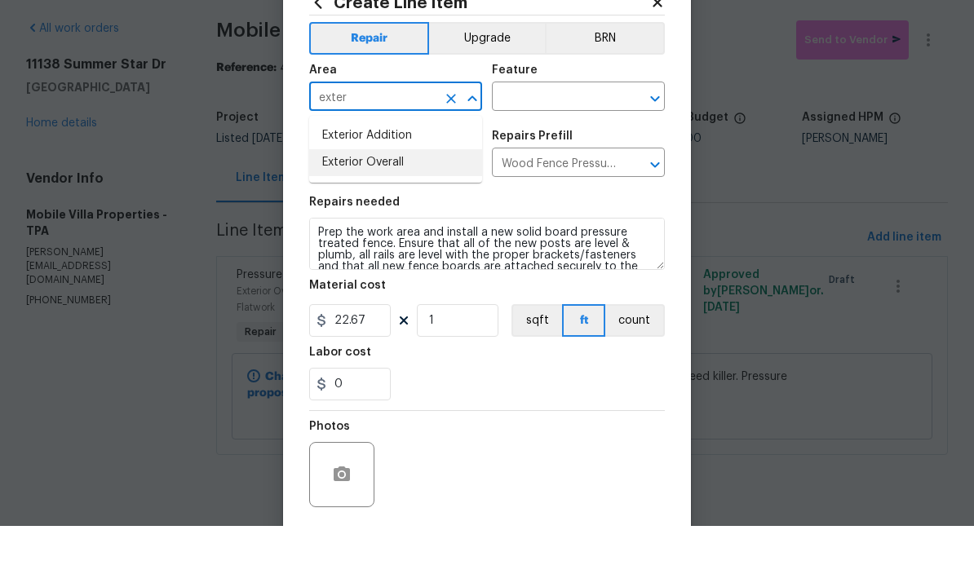
click at [416, 206] on li "Exterior Overall" at bounding box center [395, 219] width 173 height 27
type input "Exterior Overall"
click at [585, 143] on input "text" at bounding box center [555, 155] width 127 height 25
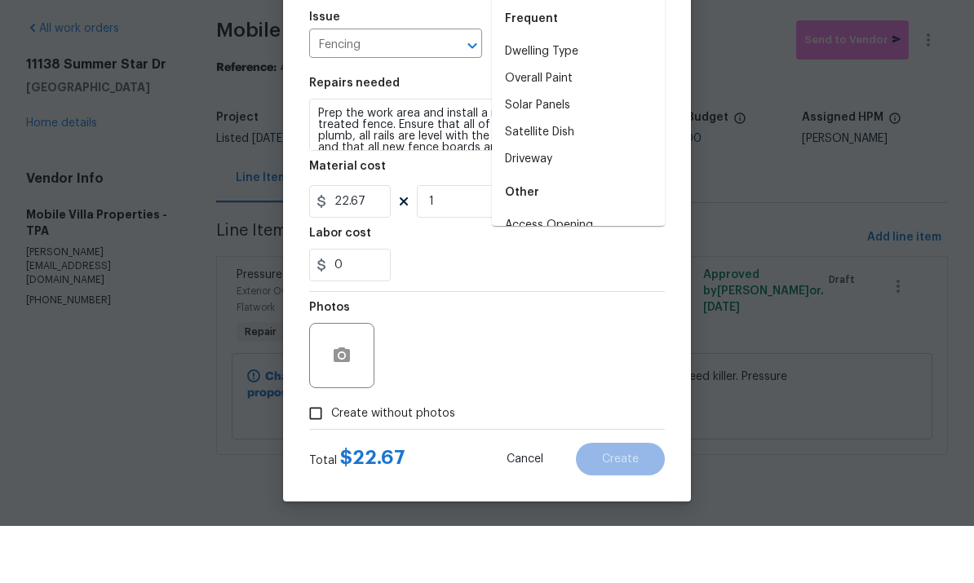
scroll to position [122, 0]
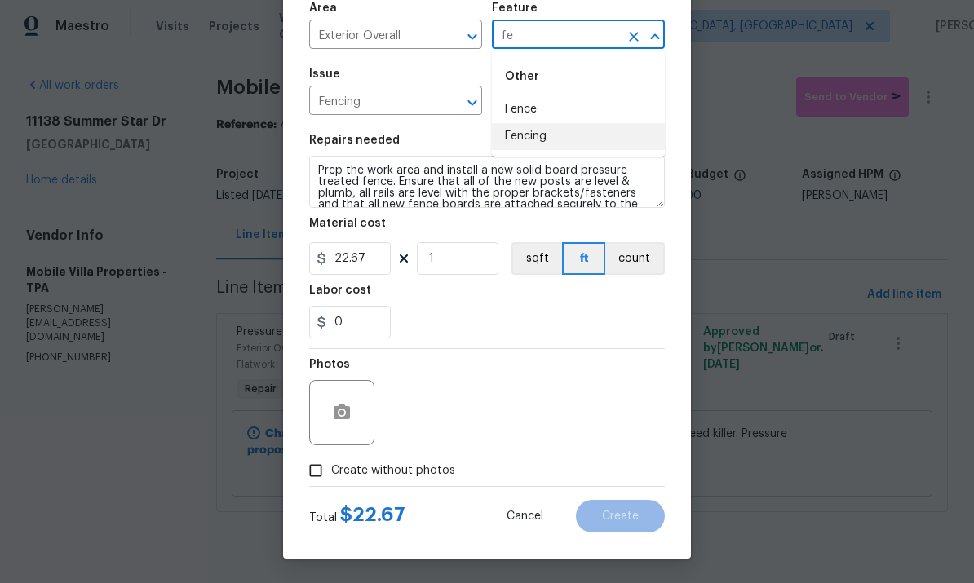
click at [577, 127] on li "Fencing" at bounding box center [578, 136] width 173 height 27
type input "Fencing"
click at [581, 175] on textarea "Prep the work area and install a new solid board pressure treated fence. Ensure…" at bounding box center [486, 182] width 355 height 52
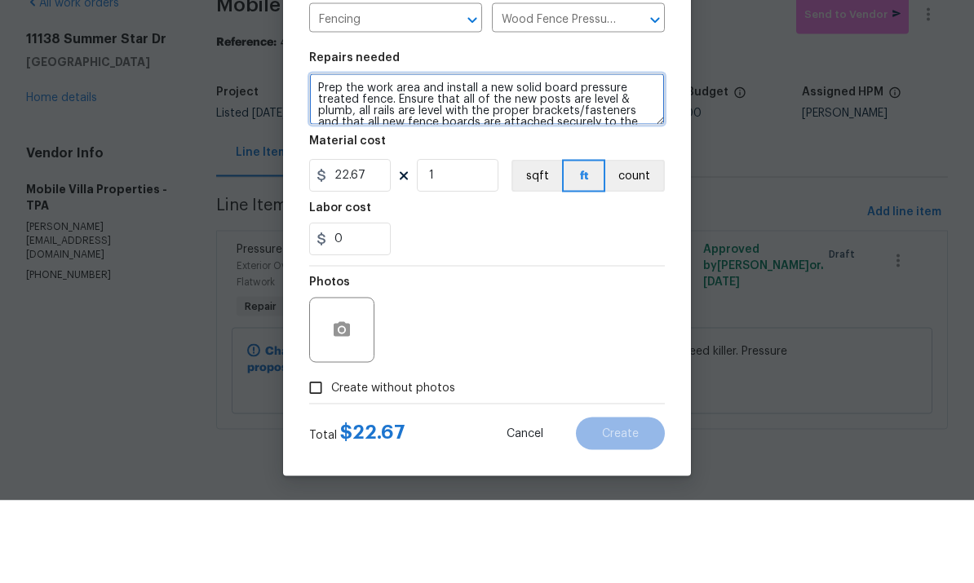
click at [572, 156] on textarea "Prep the work area and install a new solid board pressure treated fence. Ensure…" at bounding box center [486, 182] width 355 height 52
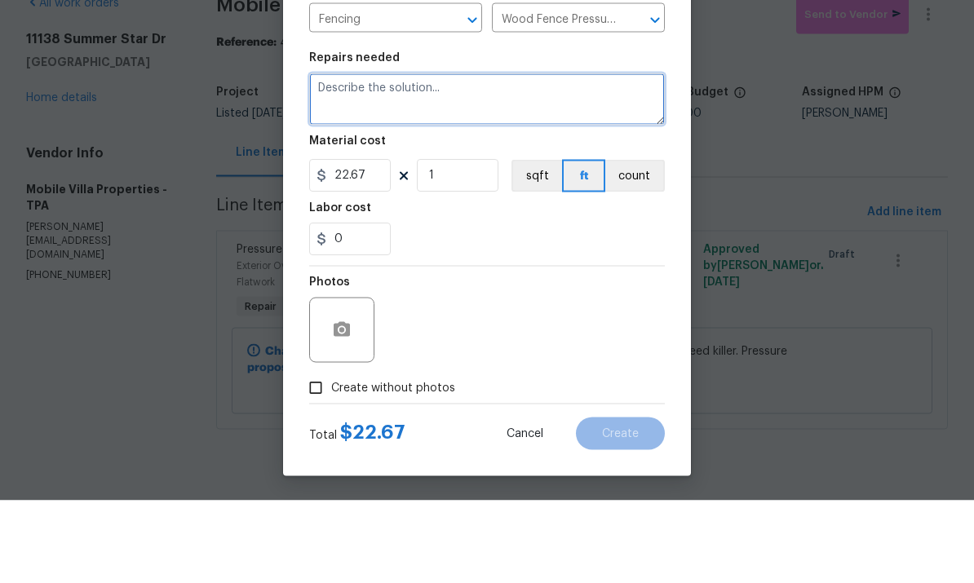
click at [530, 156] on textarea at bounding box center [486, 182] width 355 height 52
paste textarea "- Replace all old sections of fence with new. 19 panels. 16 posts"
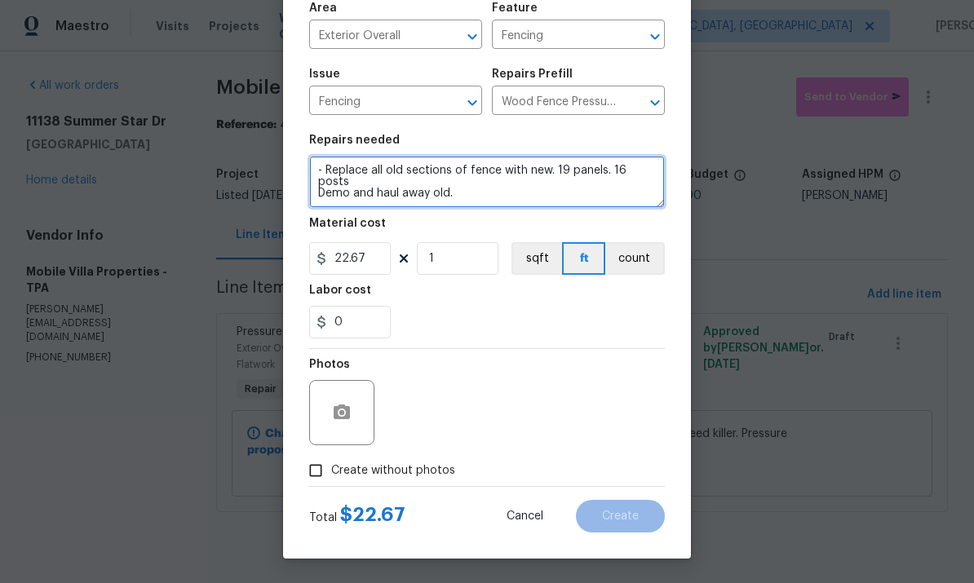
type textarea "- Replace all old sections of fence with new. 19 panels. 16 posts Demo and haul…"
click at [374, 234] on div "Material cost" at bounding box center [486, 228] width 355 height 21
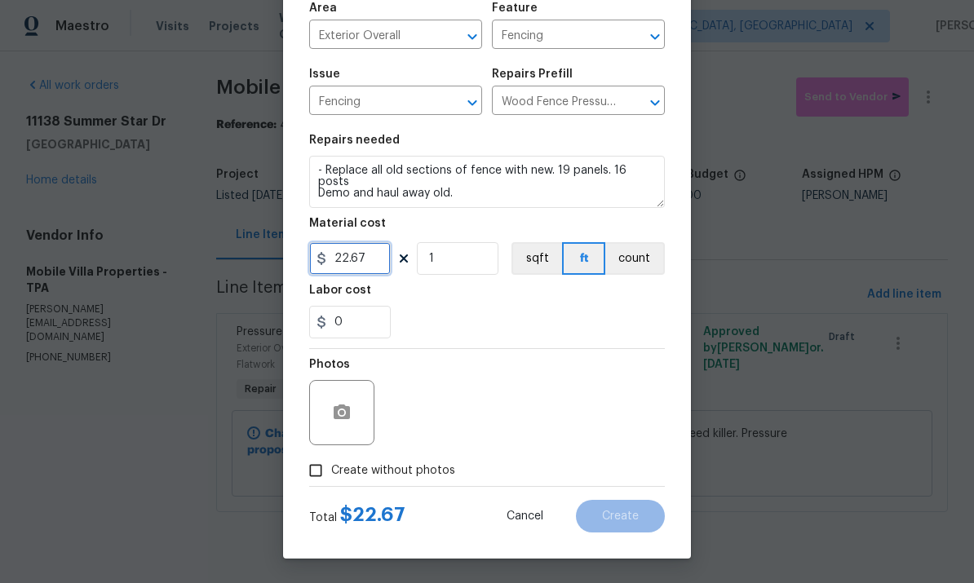
click at [369, 255] on input "22.67" at bounding box center [350, 258] width 82 height 33
click at [366, 260] on input "22.67" at bounding box center [350, 258] width 82 height 33
click at [379, 259] on input "22.67" at bounding box center [350, 258] width 82 height 33
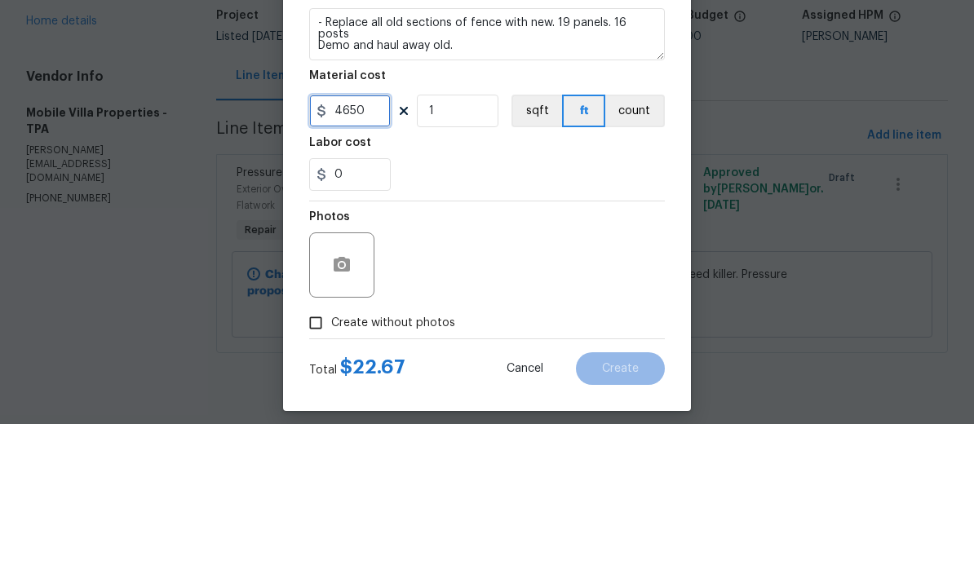
scroll to position [108, 0]
type input "4650"
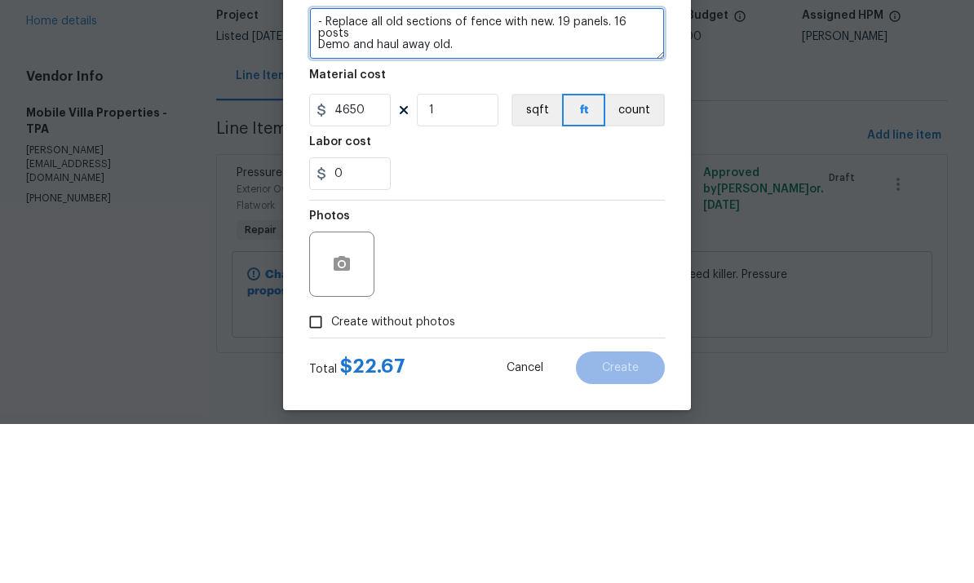
click at [322, 166] on textarea "- Replace all old sections of fence with new. 19 panels. 16 posts Demo and haul…" at bounding box center [486, 192] width 355 height 52
click at [473, 166] on textarea "- Replace all old sections of fence with new. 19 panels. 16 posts Demo and haul…" at bounding box center [486, 192] width 355 height 52
click at [353, 166] on textarea "- Replace all old sections of fence with new. 19 panels. 16 posts Demo and haul…" at bounding box center [486, 192] width 355 height 52
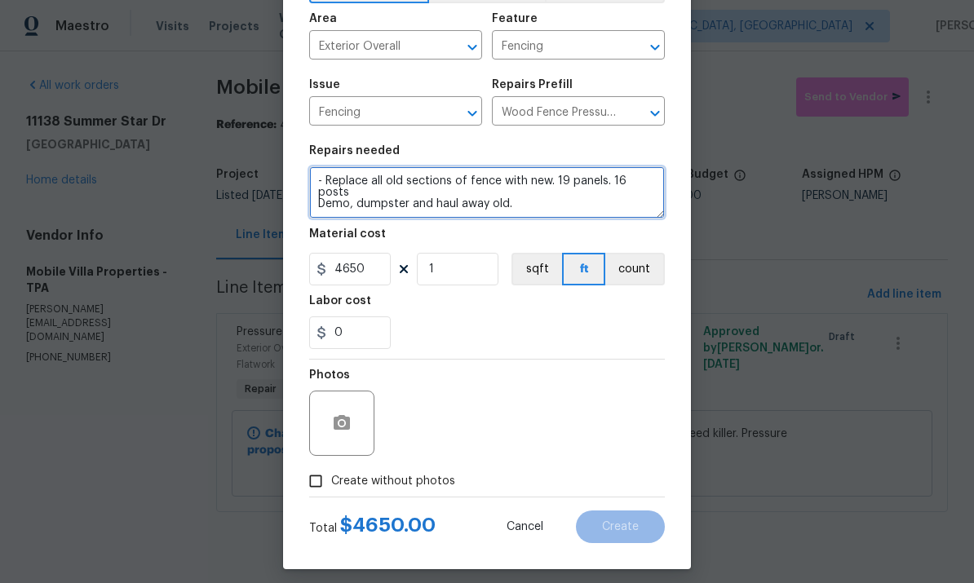
type textarea "- Replace all old sections of fence with new. 19 panels. 16 posts Demo, dumpste…"
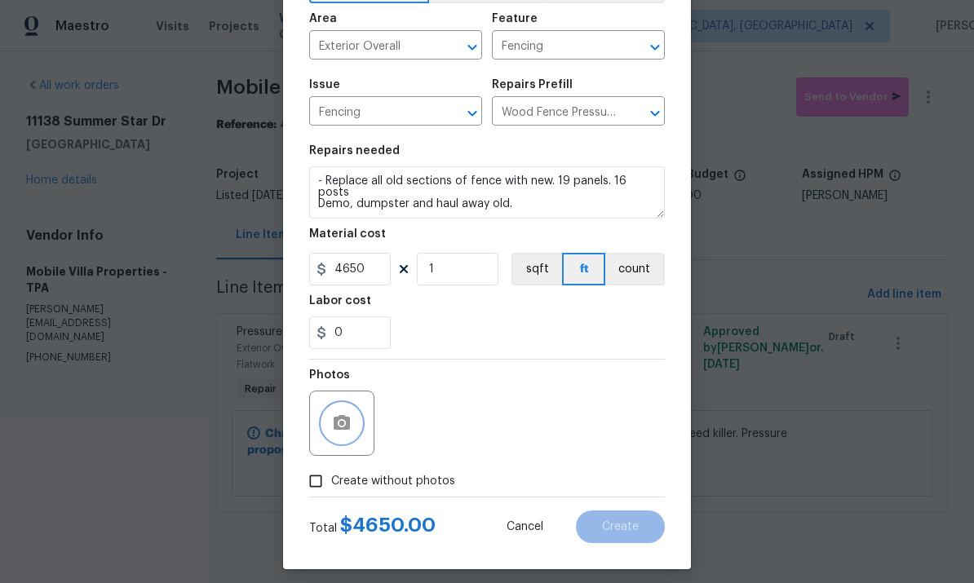
click at [347, 422] on icon "button" at bounding box center [341, 422] width 16 height 15
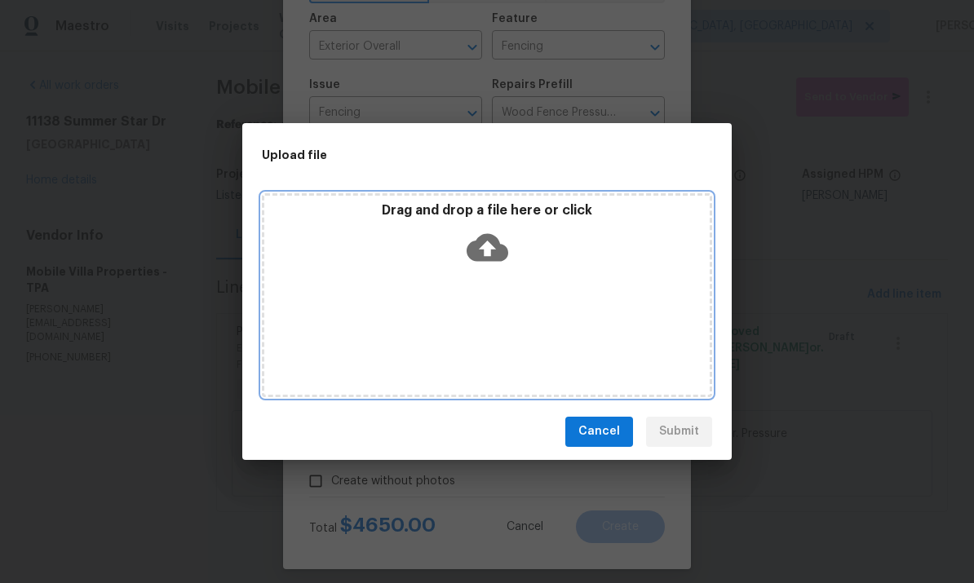
click at [495, 250] on icon at bounding box center [487, 247] width 42 height 28
